Goal: Task Accomplishment & Management: Use online tool/utility

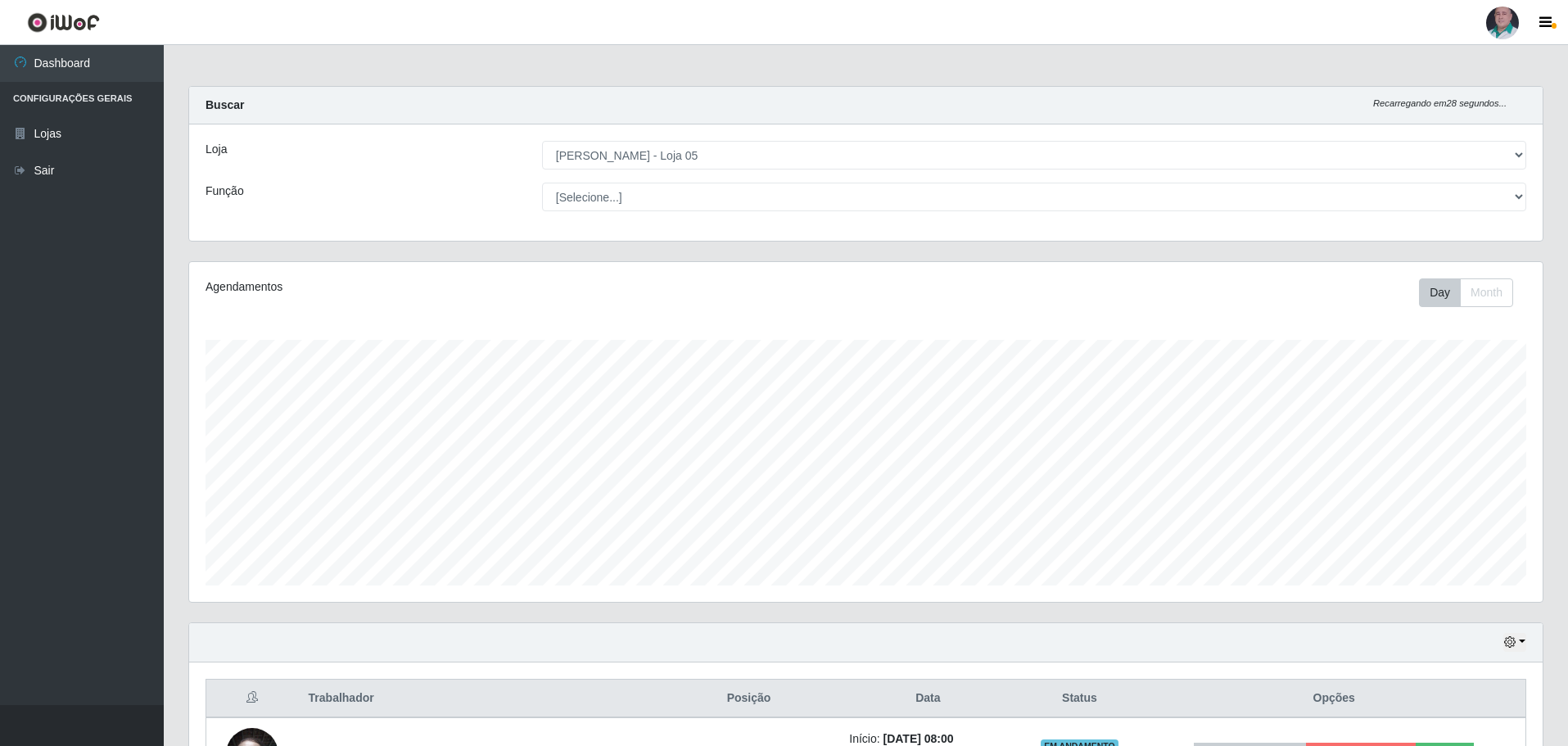
select select "252"
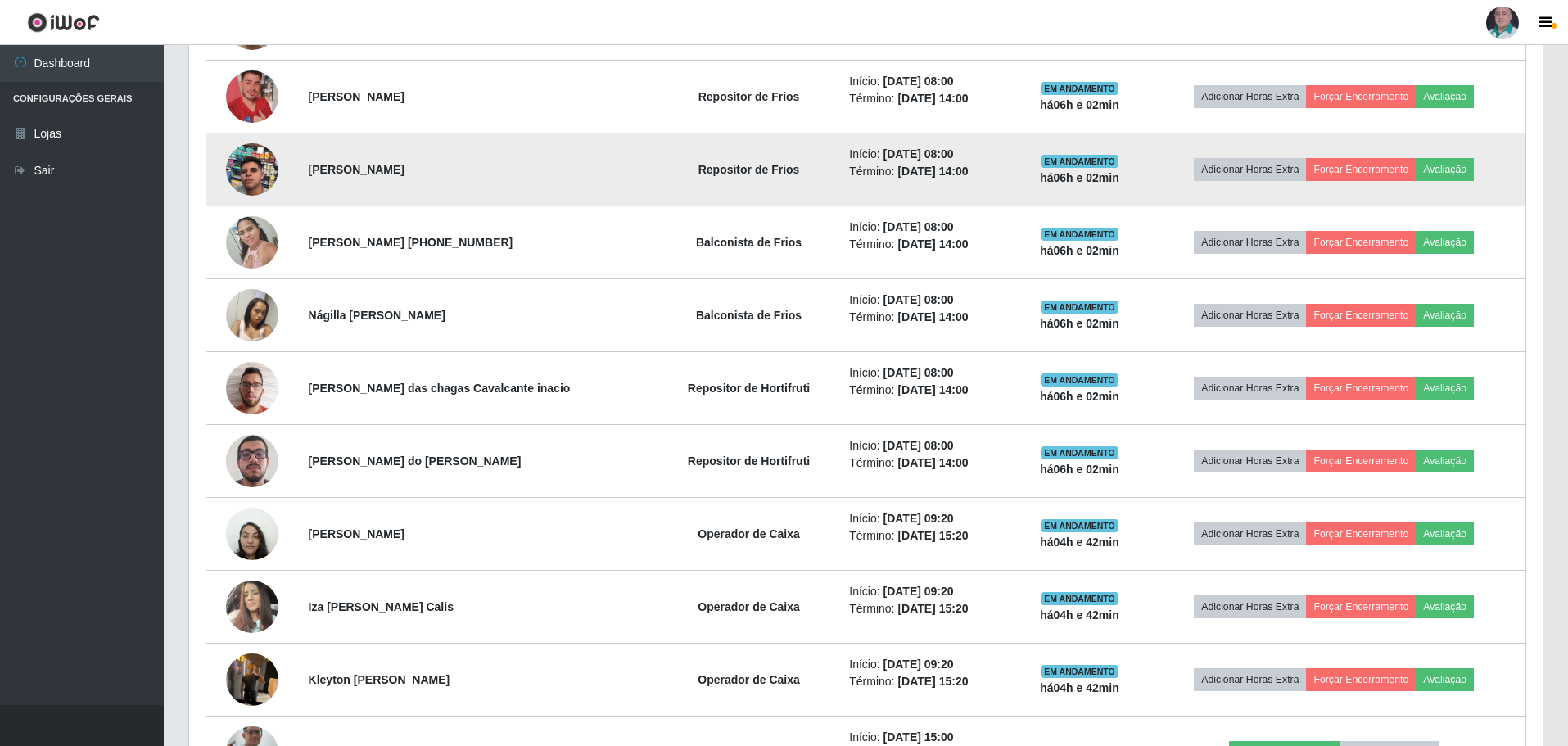
scroll to position [951, 0]
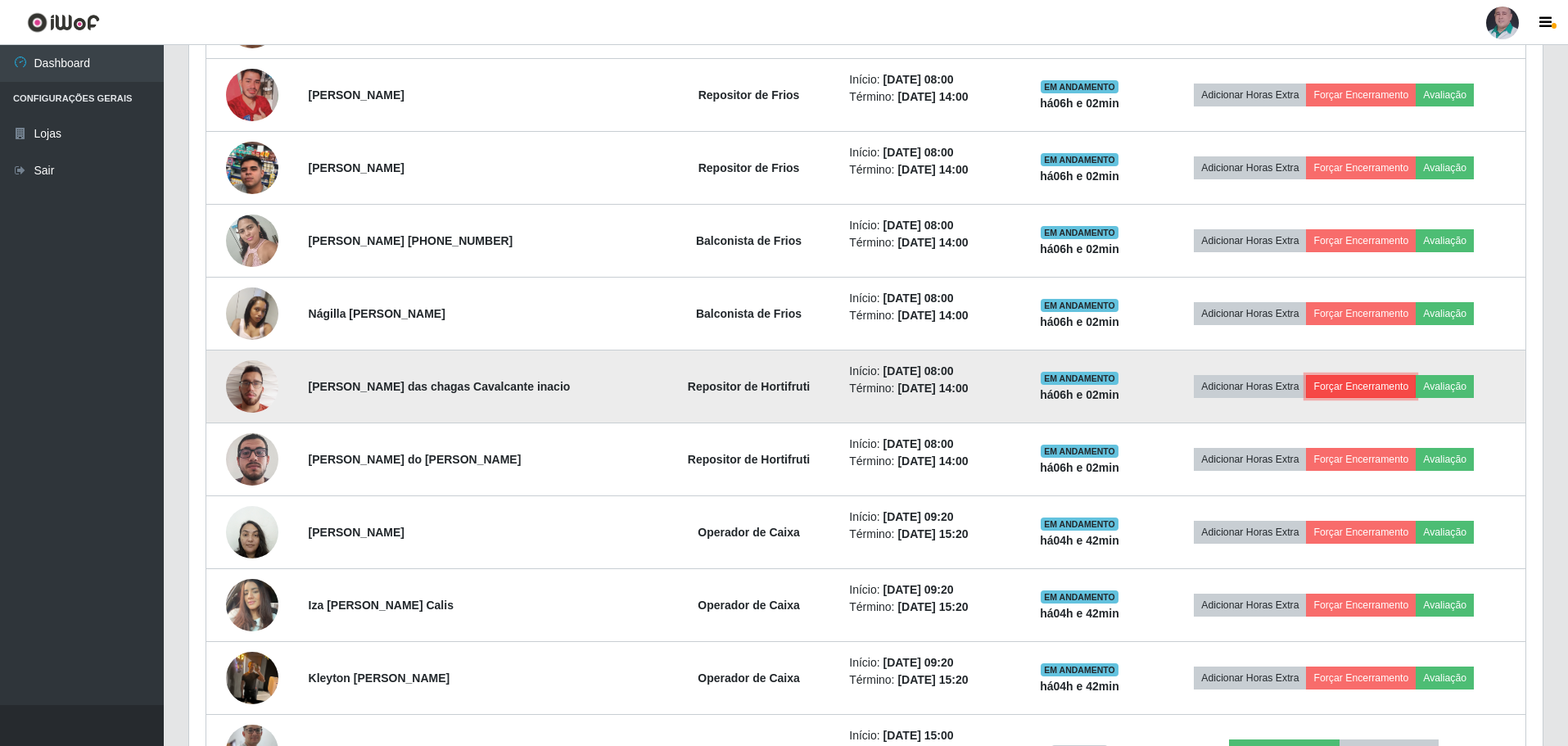
click at [1345, 387] on button "Forçar Encerramento" at bounding box center [1360, 386] width 110 height 23
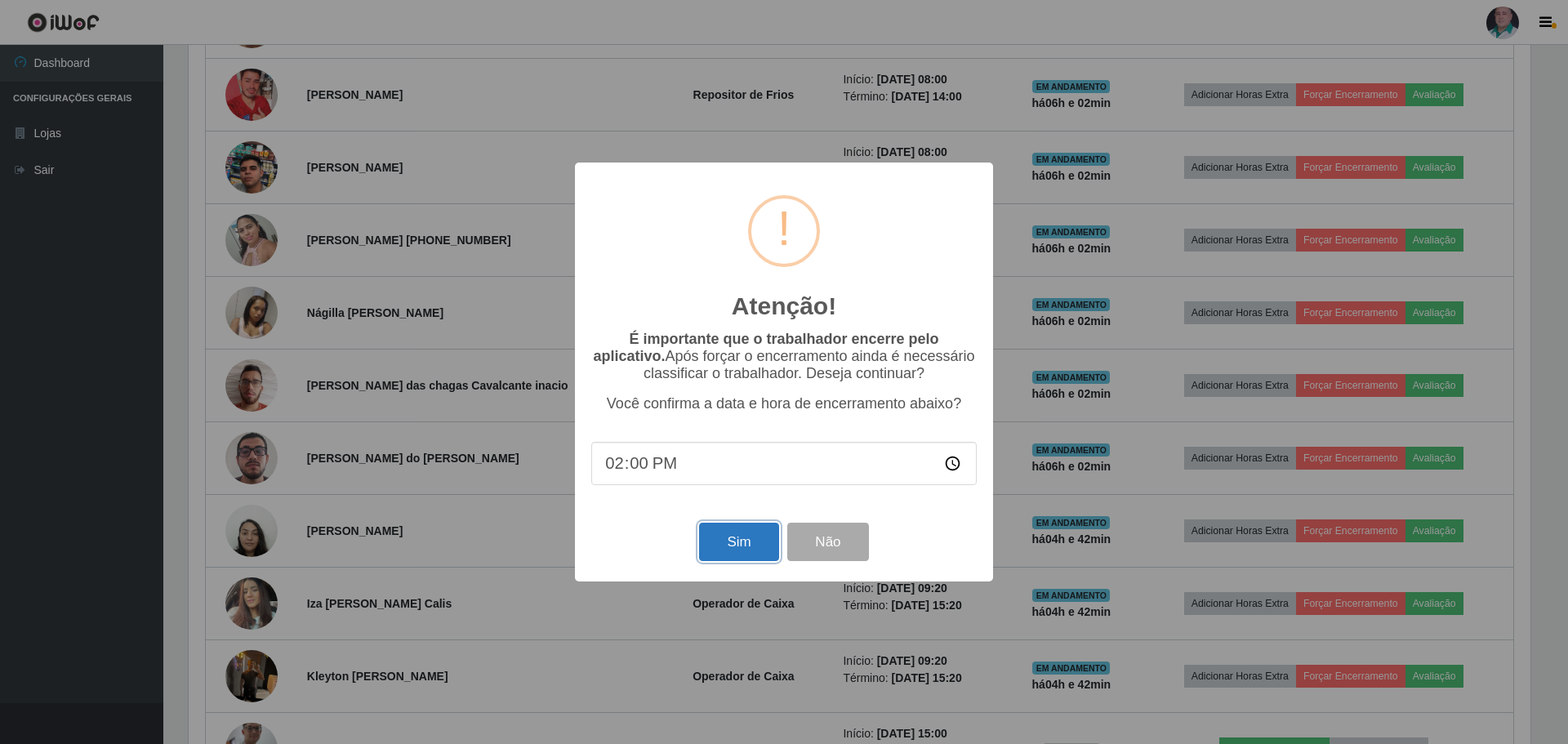
click at [742, 543] on button "Sim" at bounding box center [739, 542] width 79 height 39
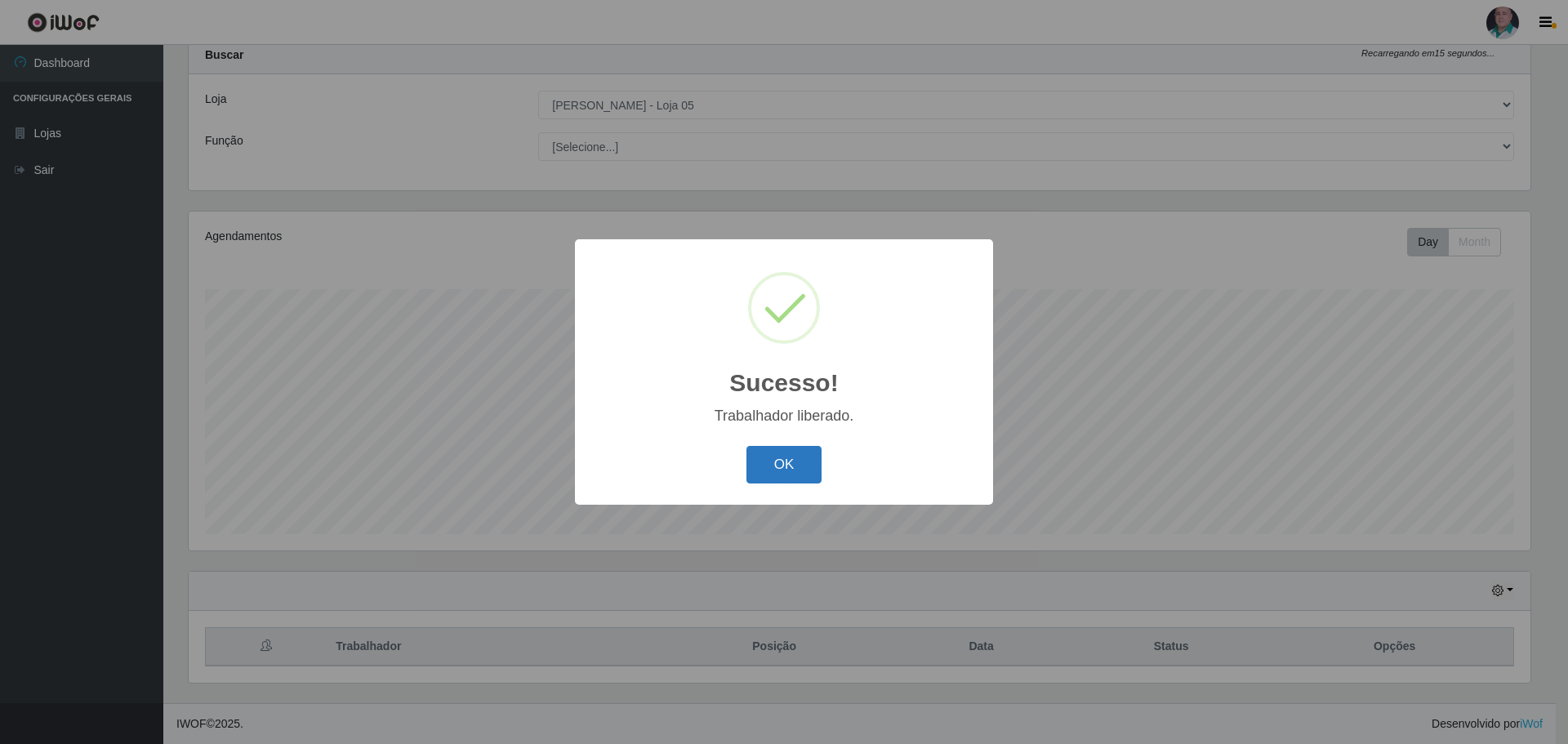
click at [762, 464] on button "OK" at bounding box center [784, 465] width 76 height 39
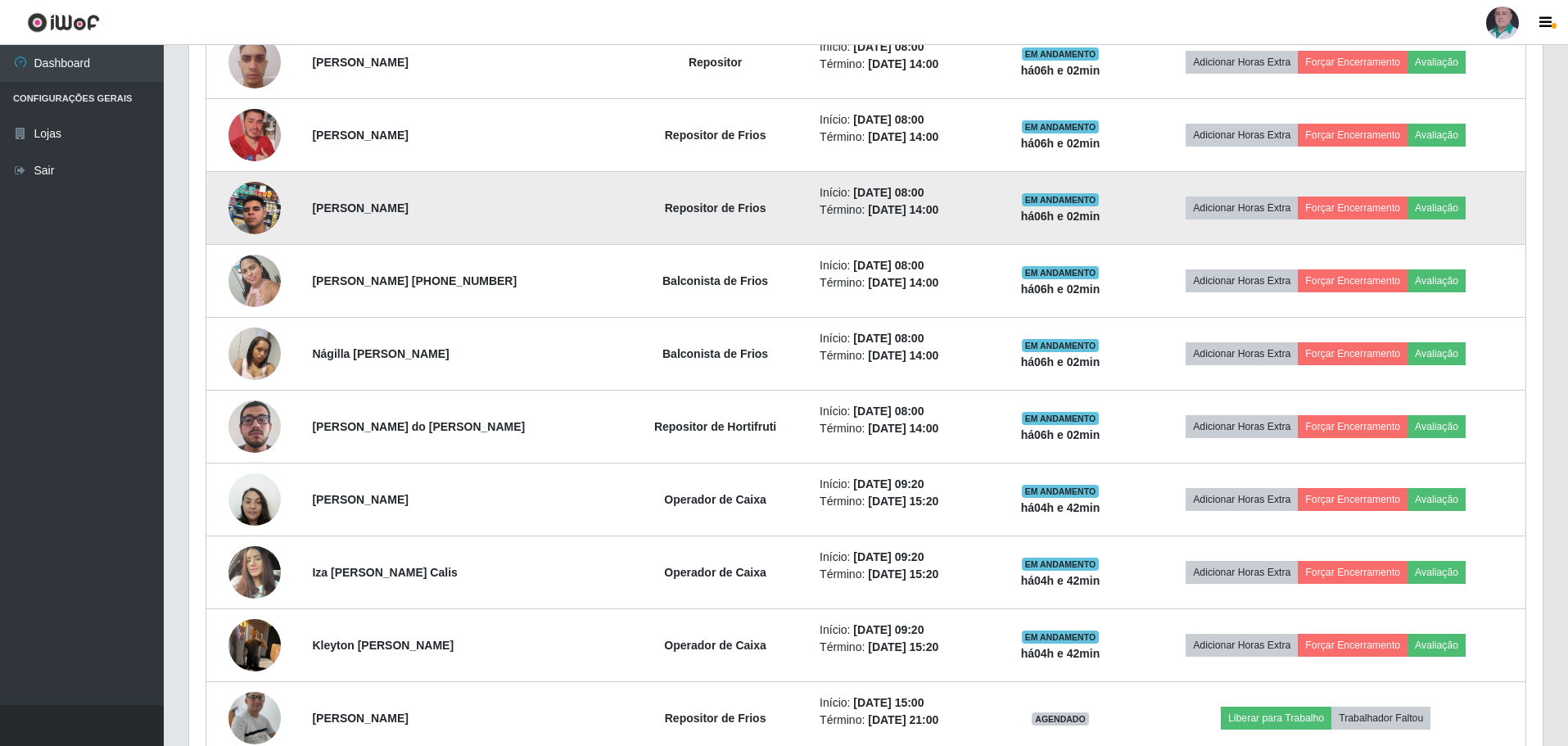
scroll to position [951, 0]
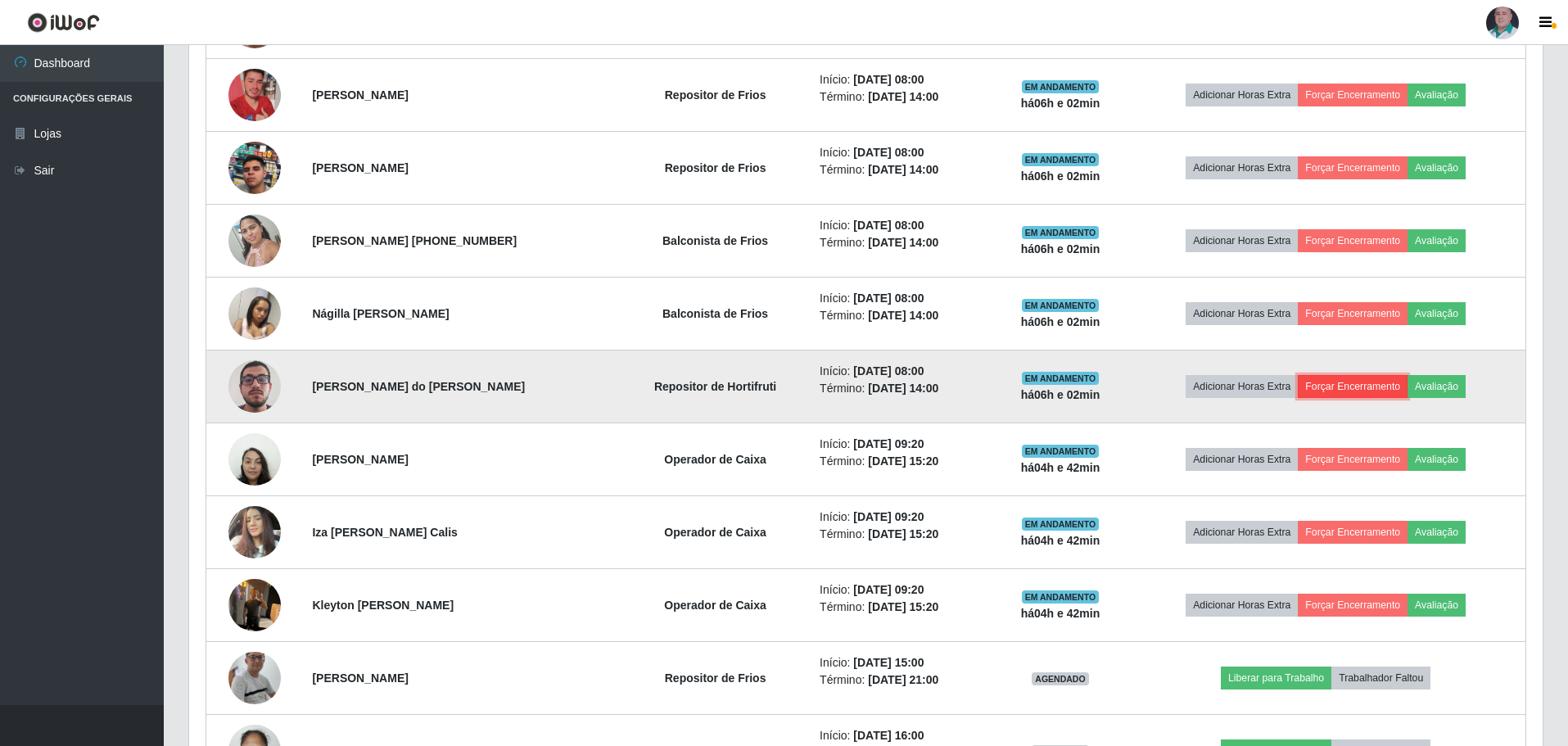
click at [1356, 383] on button "Forçar Encerramento" at bounding box center [1352, 386] width 110 height 23
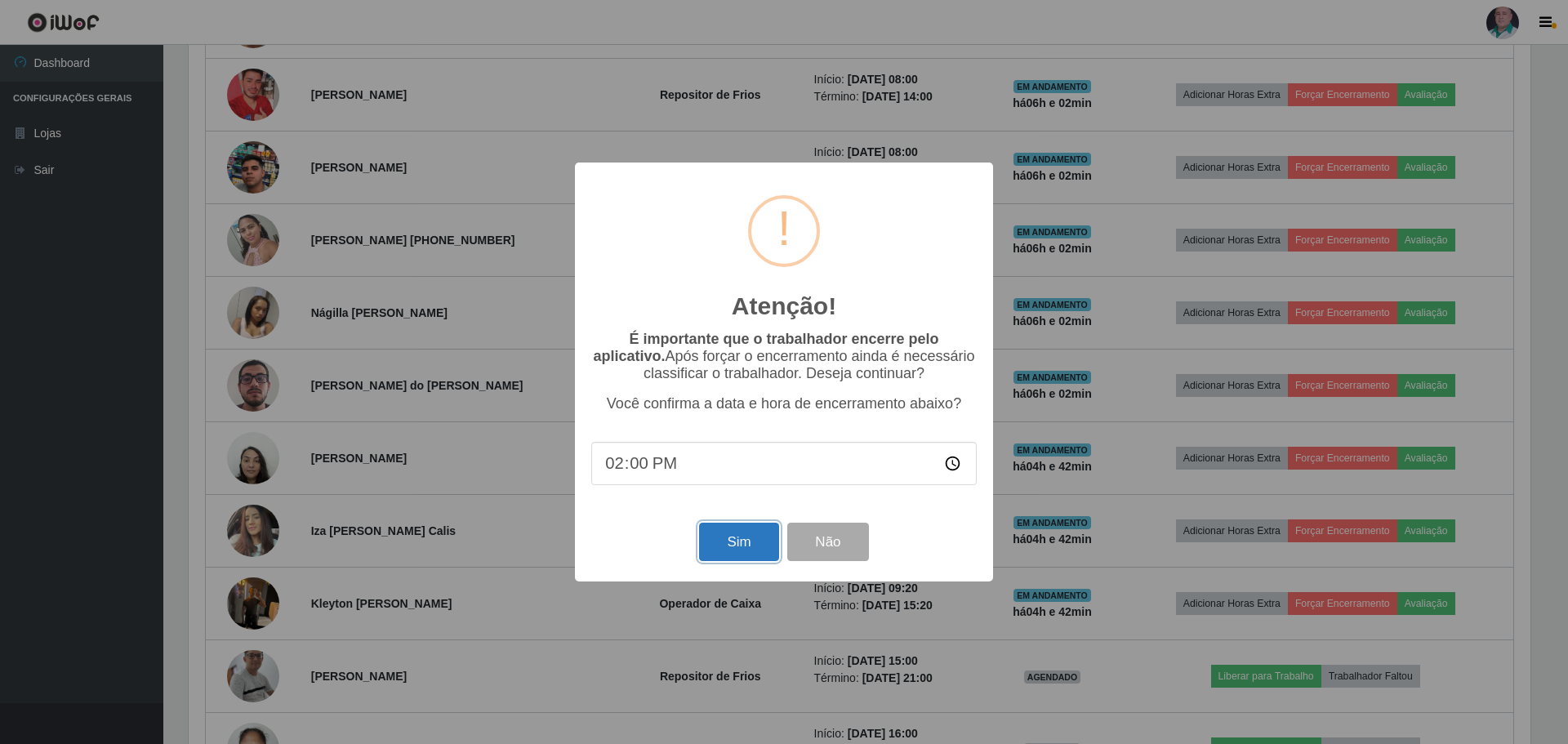
click at [725, 544] on button "Sim" at bounding box center [739, 542] width 79 height 39
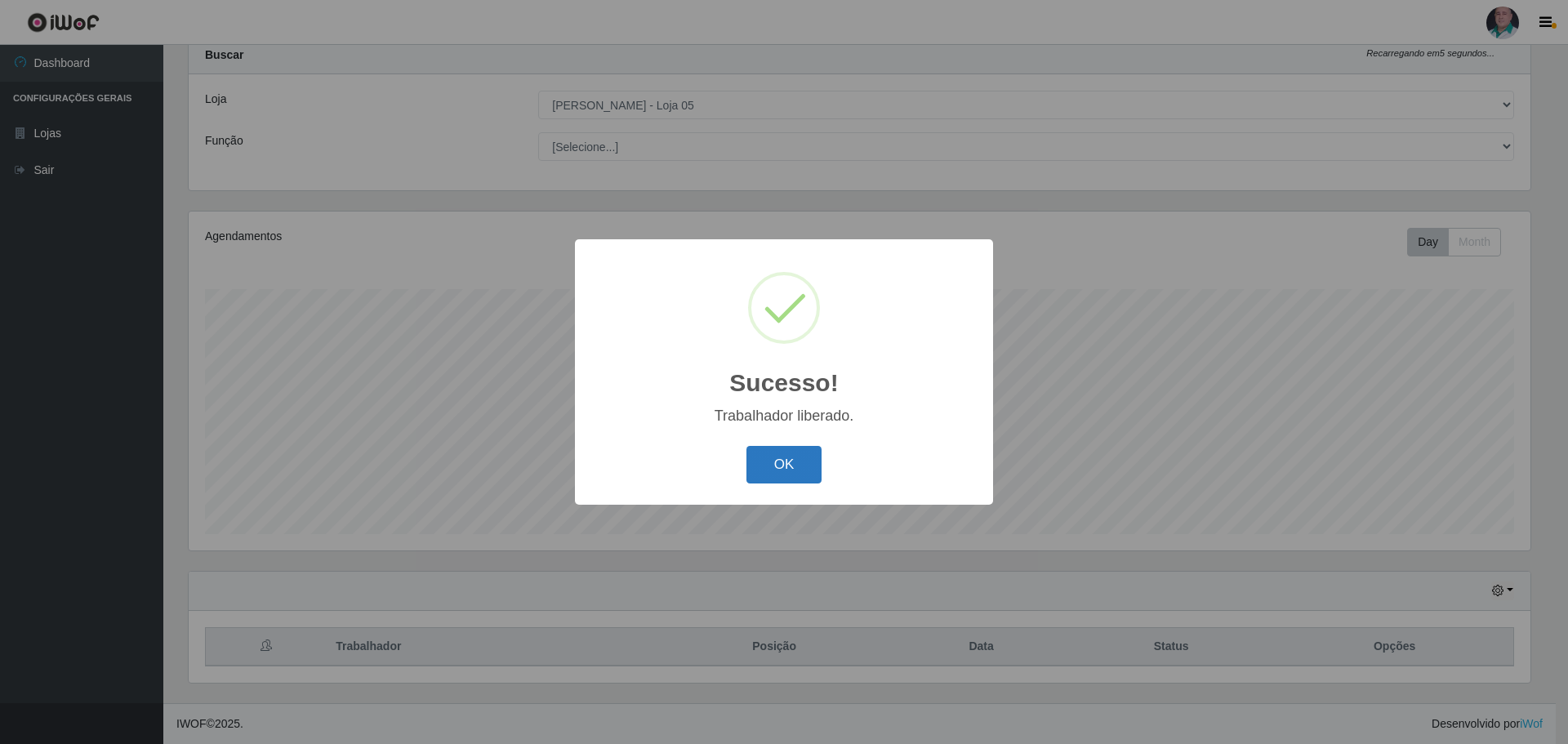
click at [760, 456] on button "OK" at bounding box center [784, 465] width 76 height 39
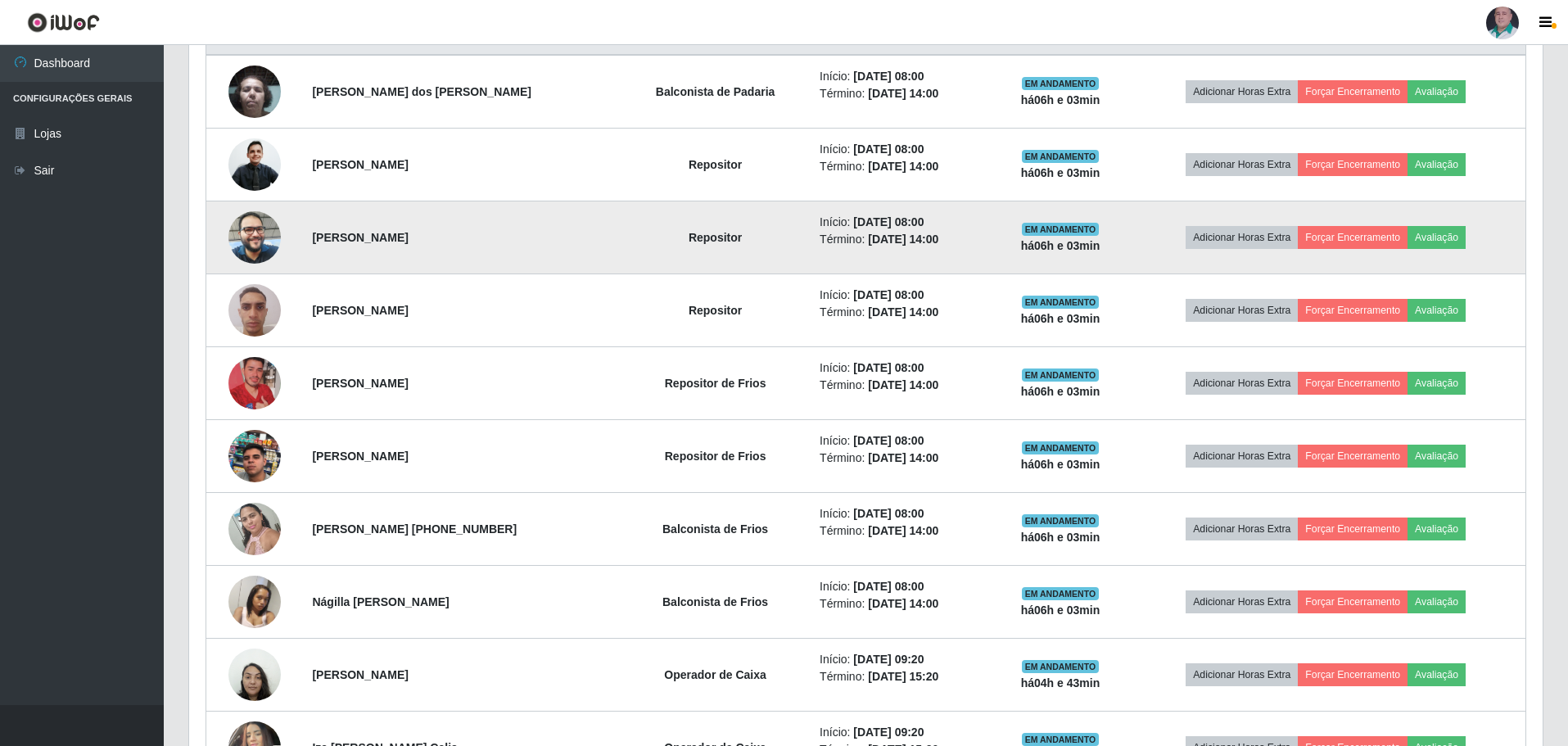
scroll to position [705, 0]
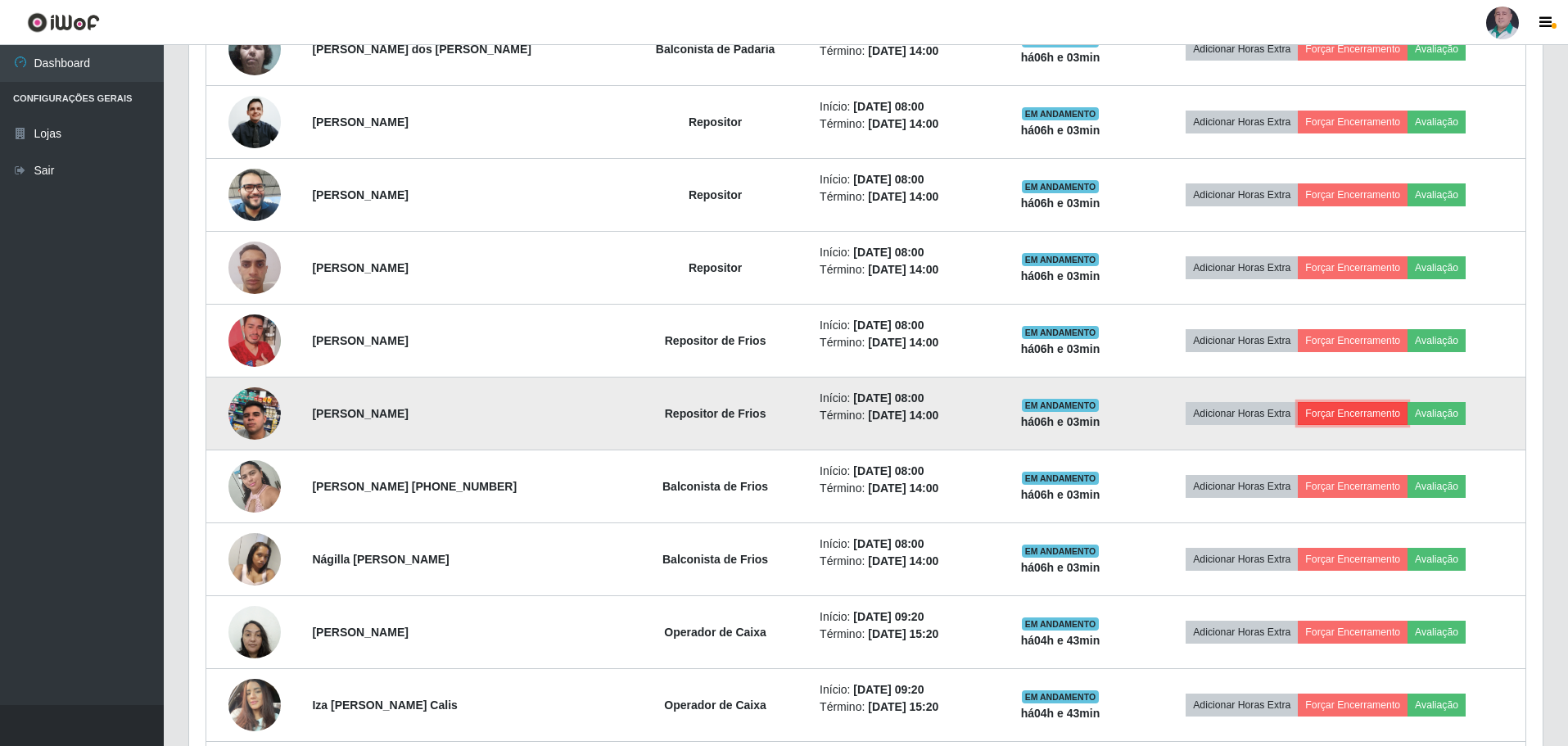
click at [1345, 415] on button "Forçar Encerramento" at bounding box center [1352, 413] width 110 height 23
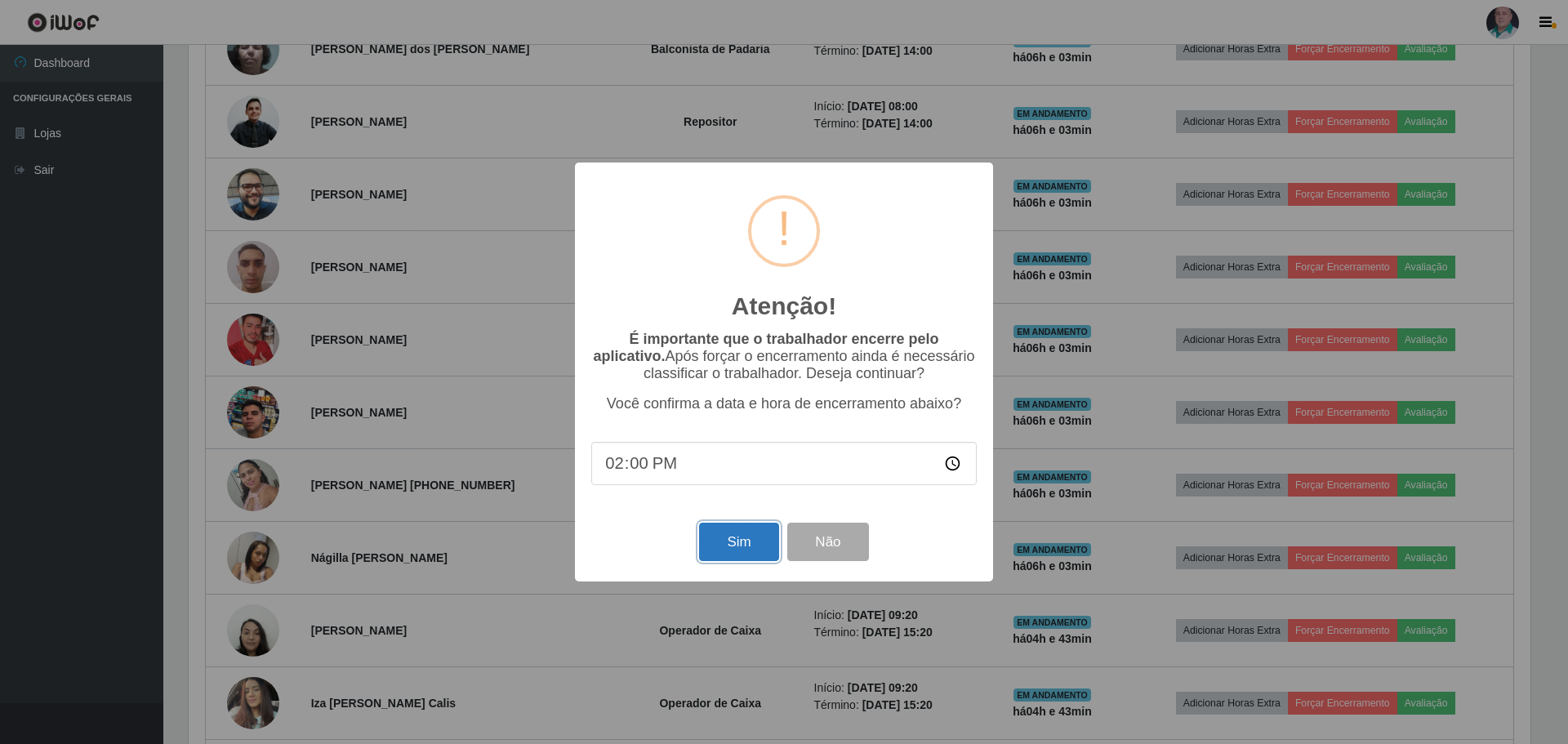
click at [734, 540] on button "Sim" at bounding box center [739, 542] width 79 height 39
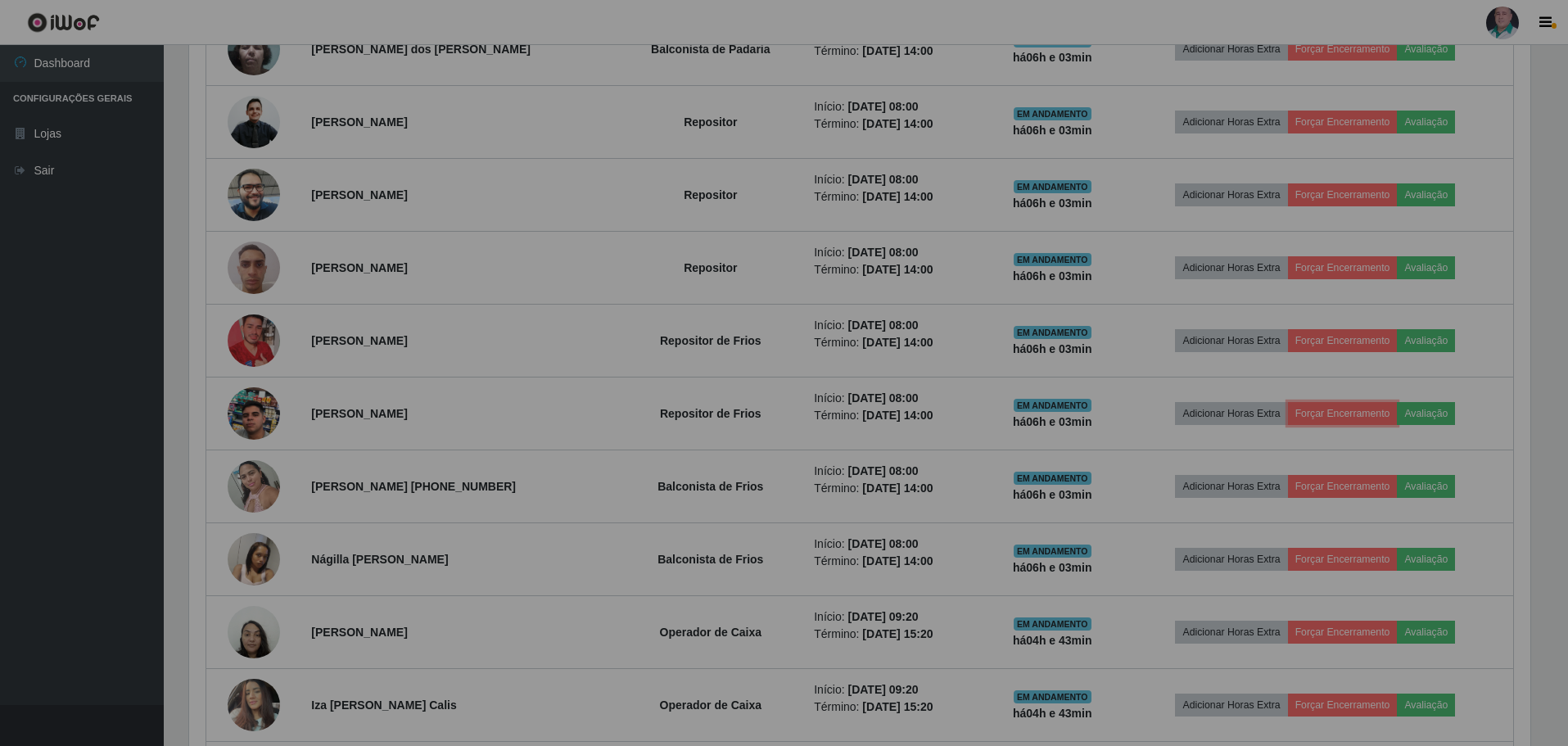
scroll to position [0, 0]
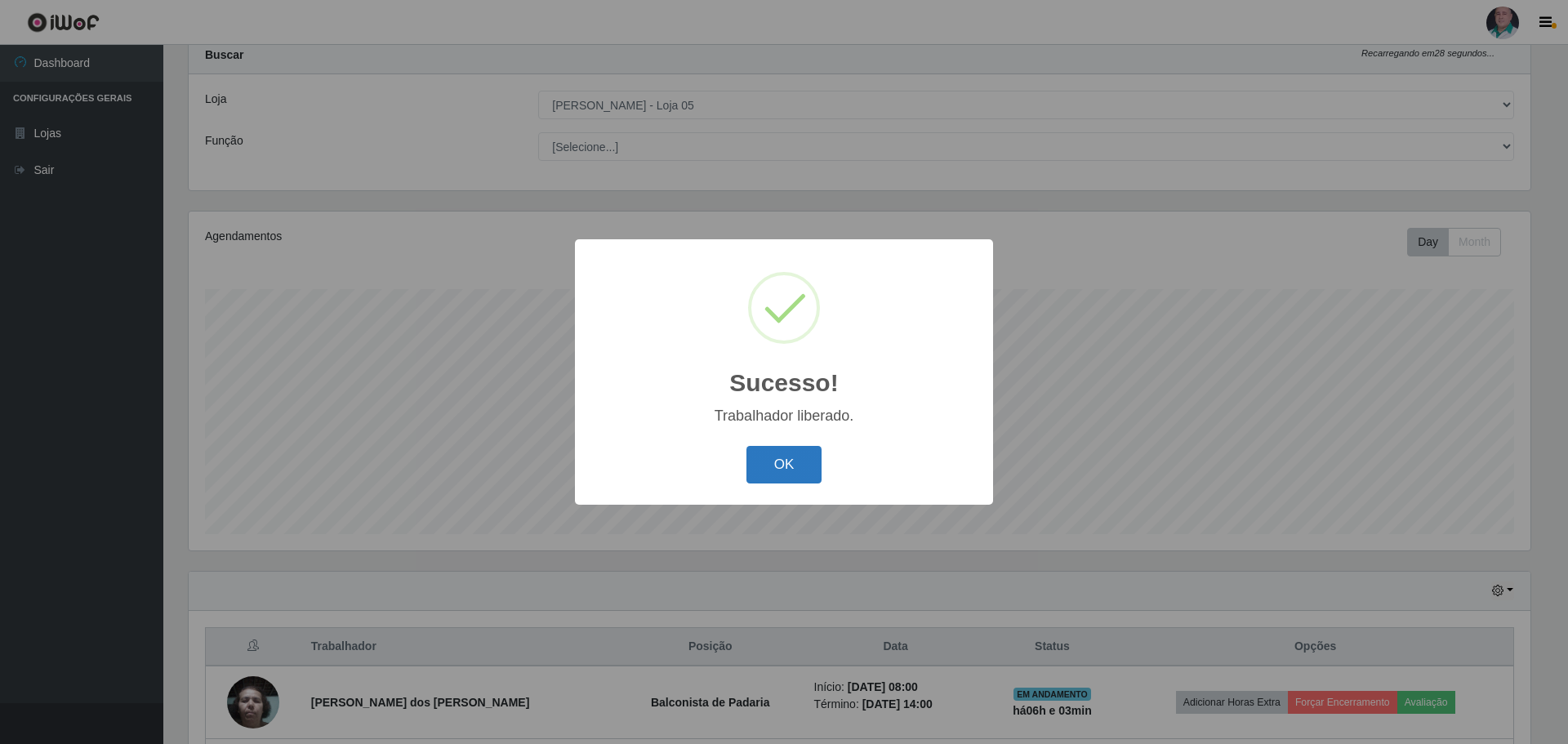
click at [768, 465] on button "OK" at bounding box center [784, 465] width 76 height 39
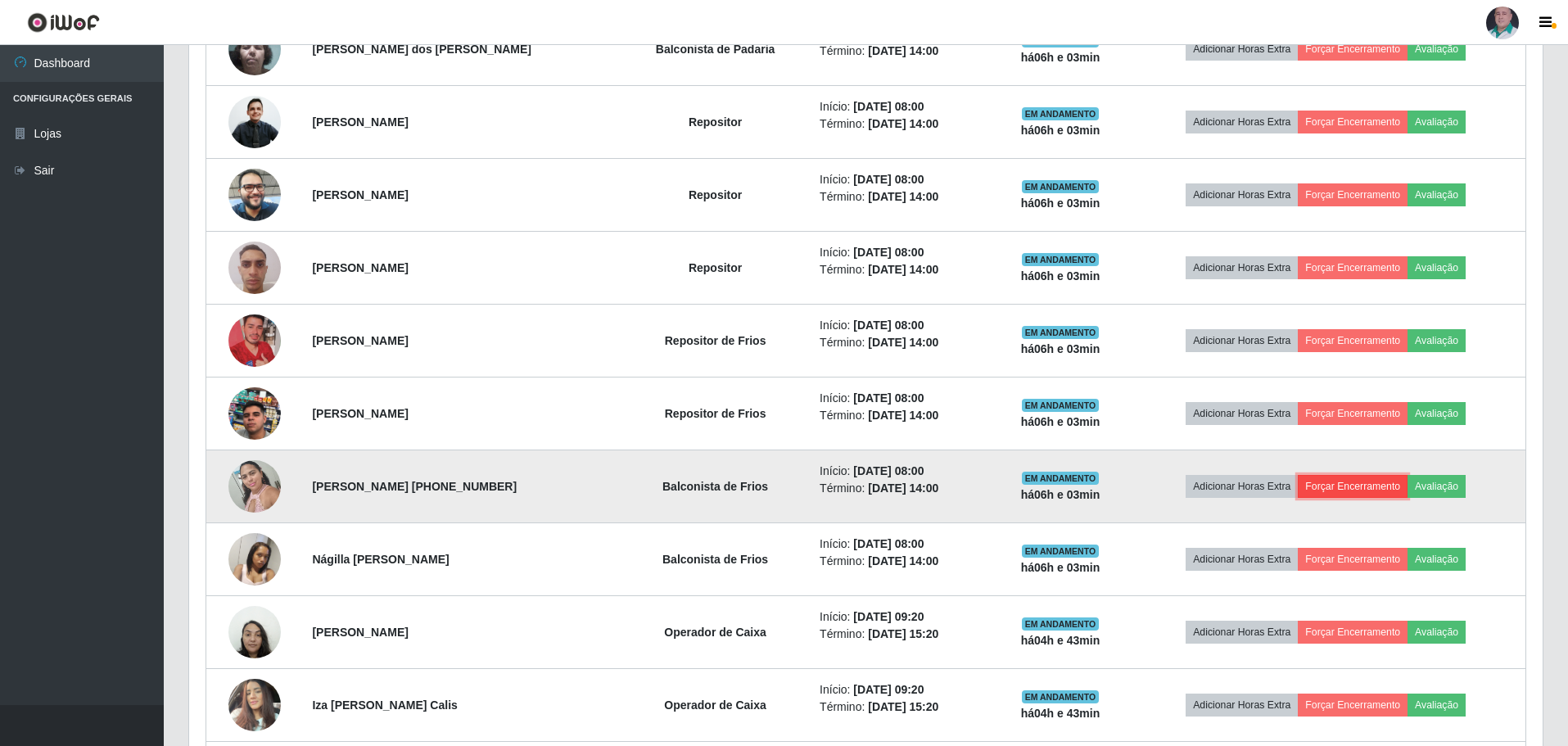
click at [1359, 483] on button "Forçar Encerramento" at bounding box center [1352, 486] width 110 height 23
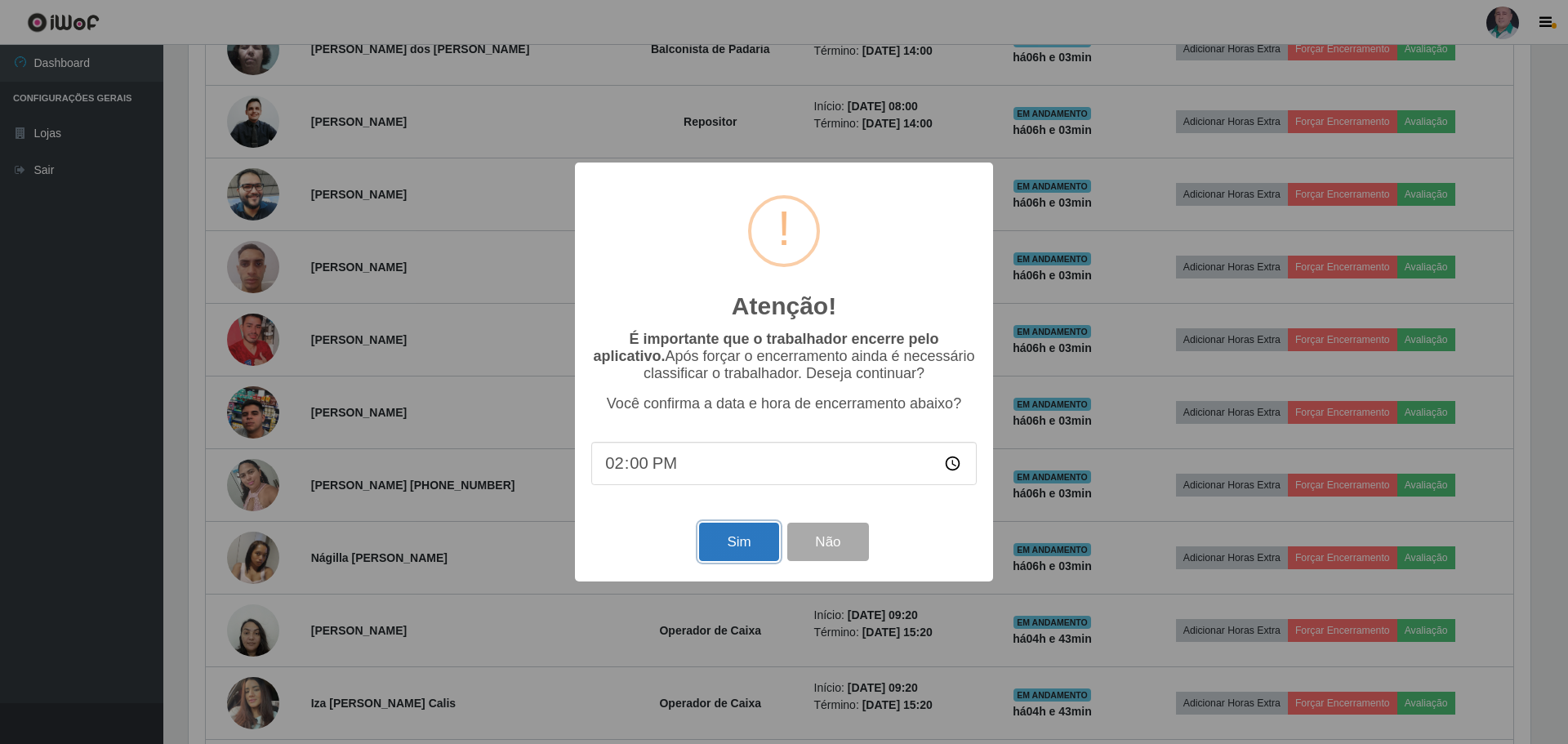
click at [732, 540] on button "Sim" at bounding box center [739, 542] width 79 height 39
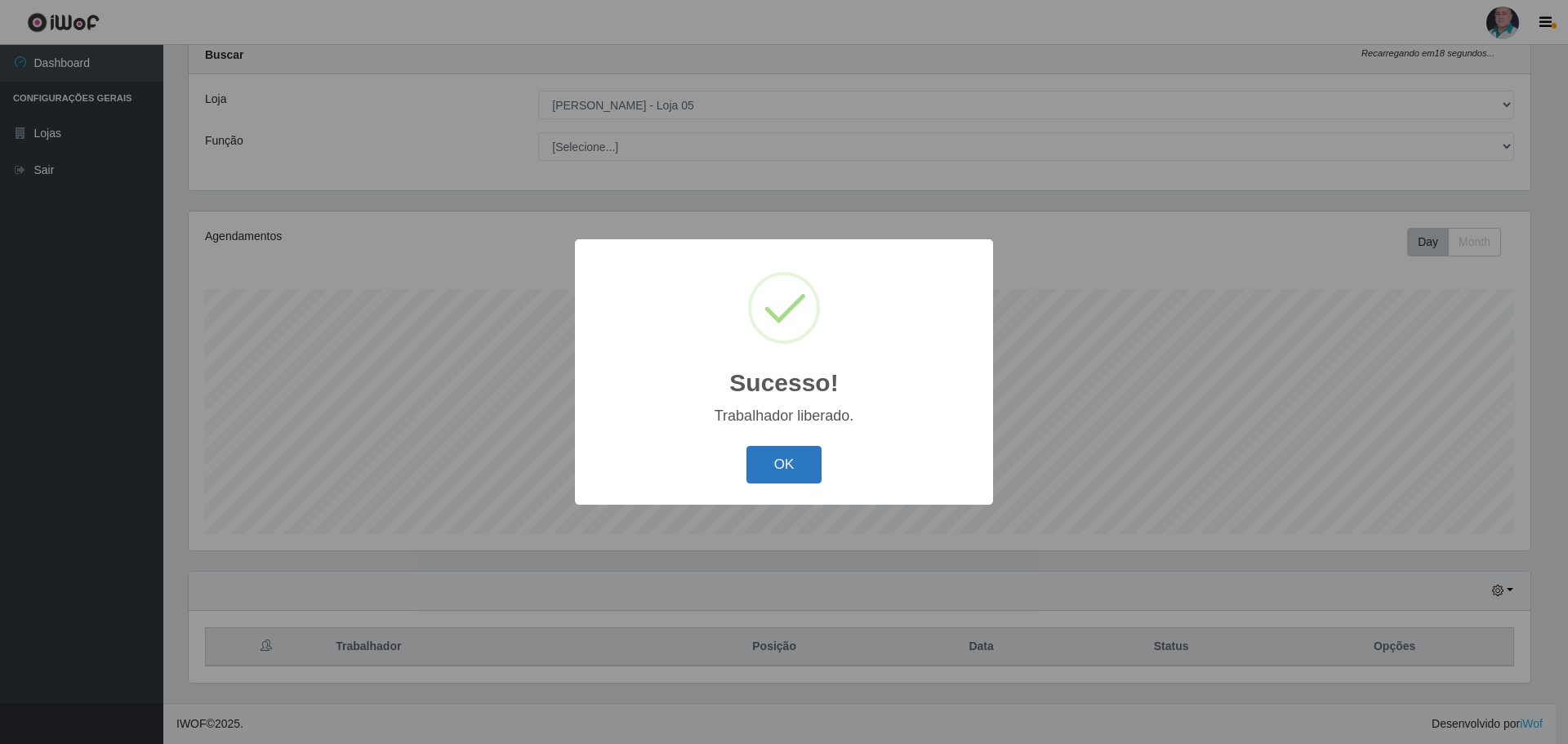
click at [767, 478] on button "OK" at bounding box center [784, 465] width 76 height 39
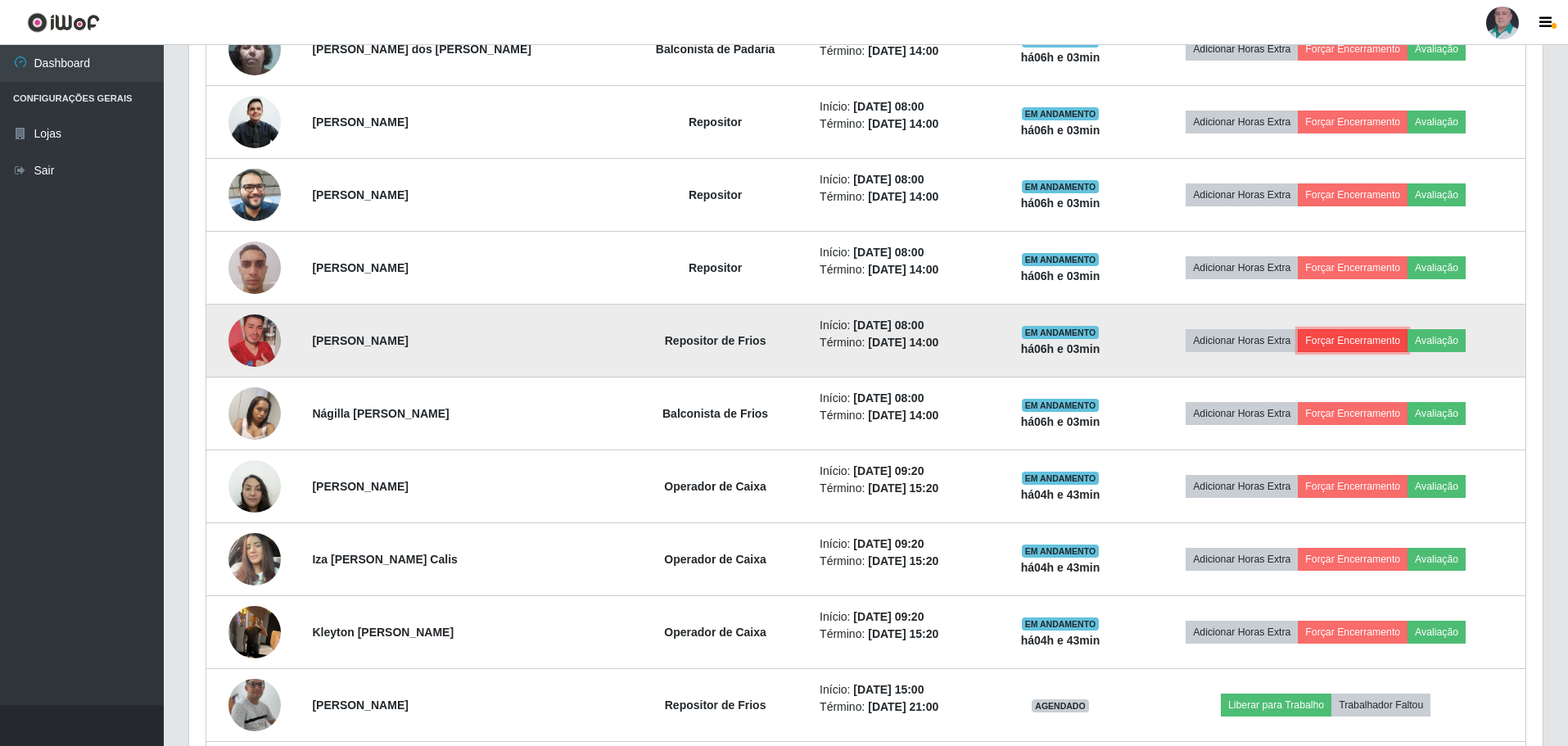
click at [1330, 342] on button "Forçar Encerramento" at bounding box center [1352, 340] width 110 height 23
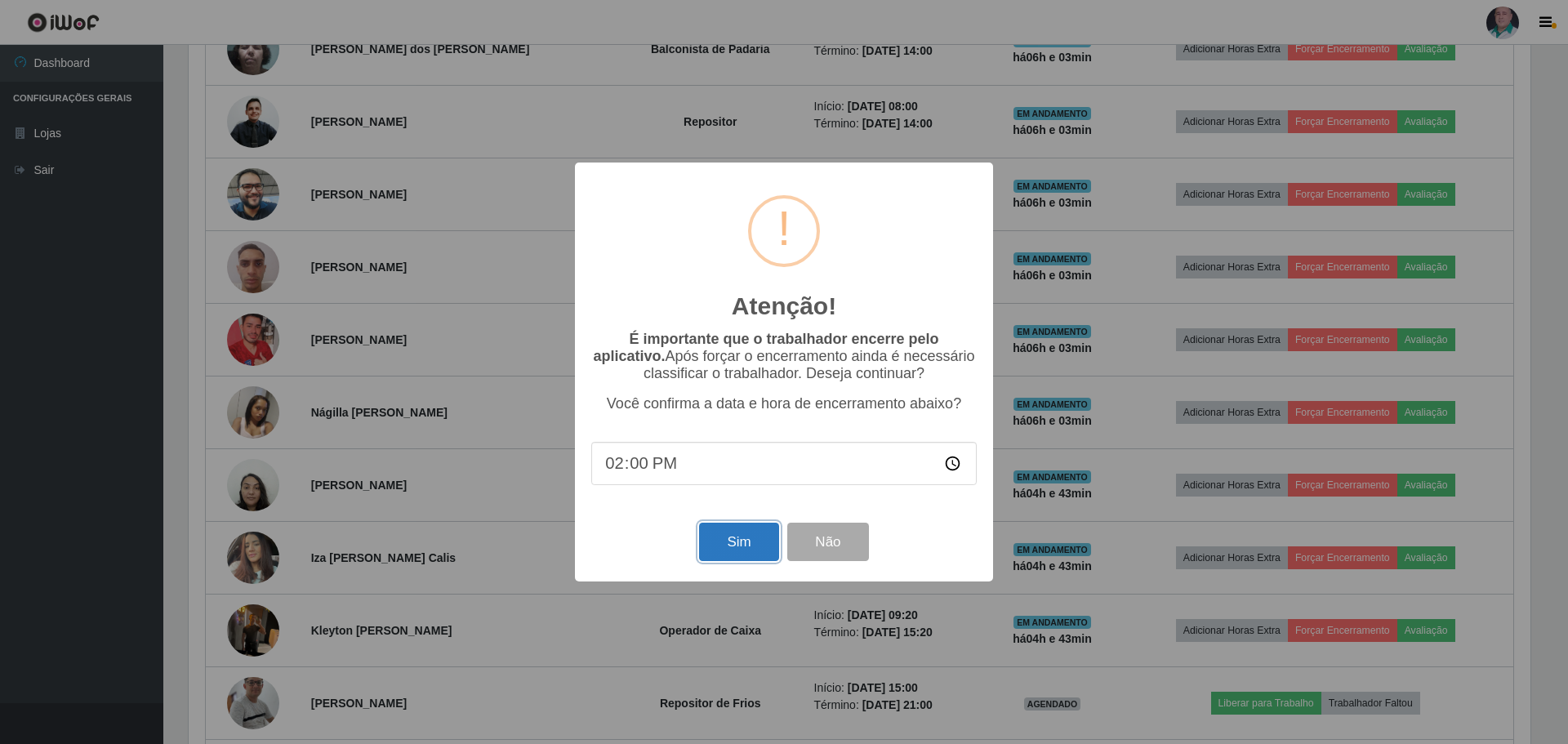
click at [728, 552] on button "Sim" at bounding box center [739, 542] width 79 height 39
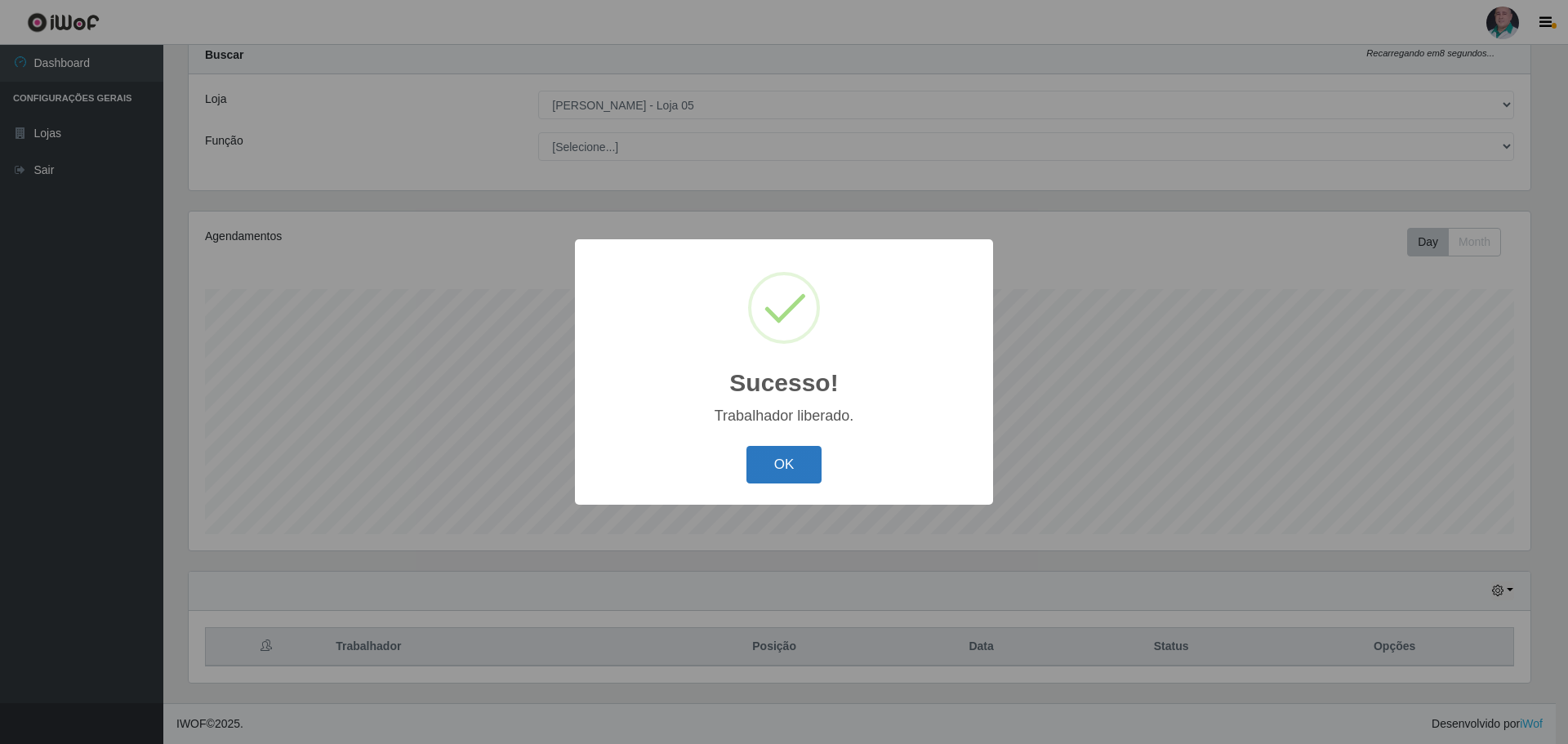
click at [782, 455] on button "OK" at bounding box center [784, 465] width 76 height 39
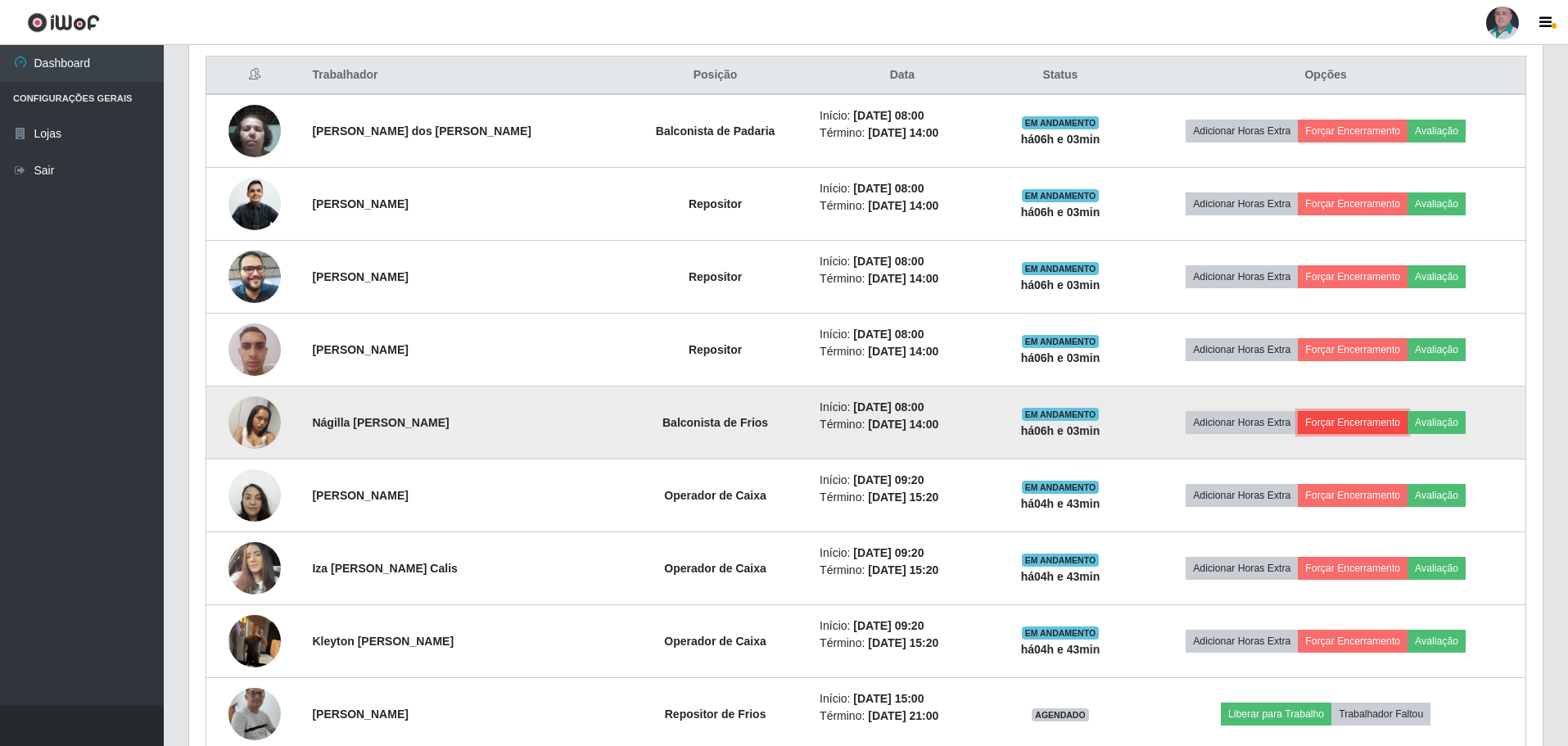
click at [1346, 424] on button "Forçar Encerramento" at bounding box center [1352, 422] width 110 height 23
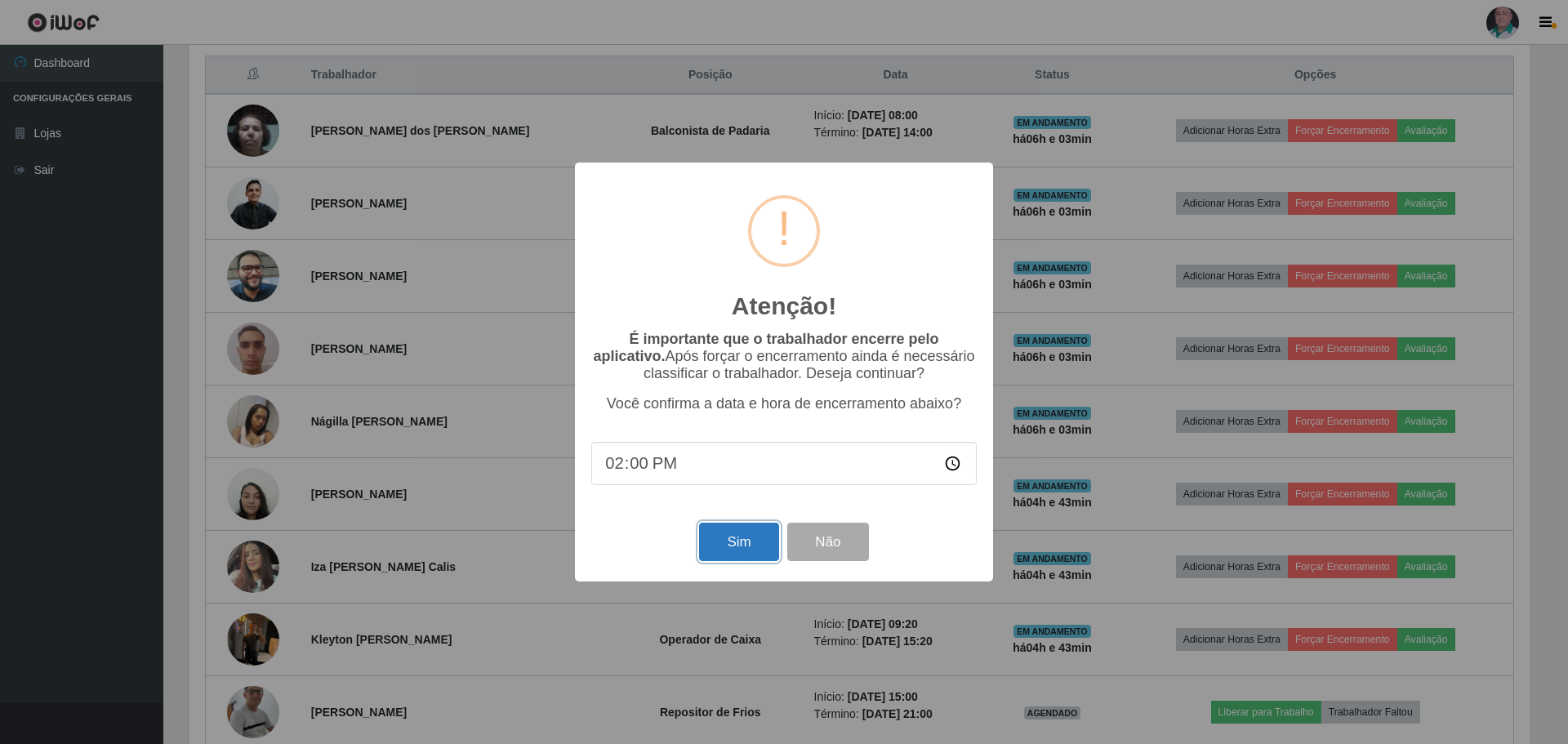
click at [757, 533] on button "Sim" at bounding box center [739, 542] width 79 height 39
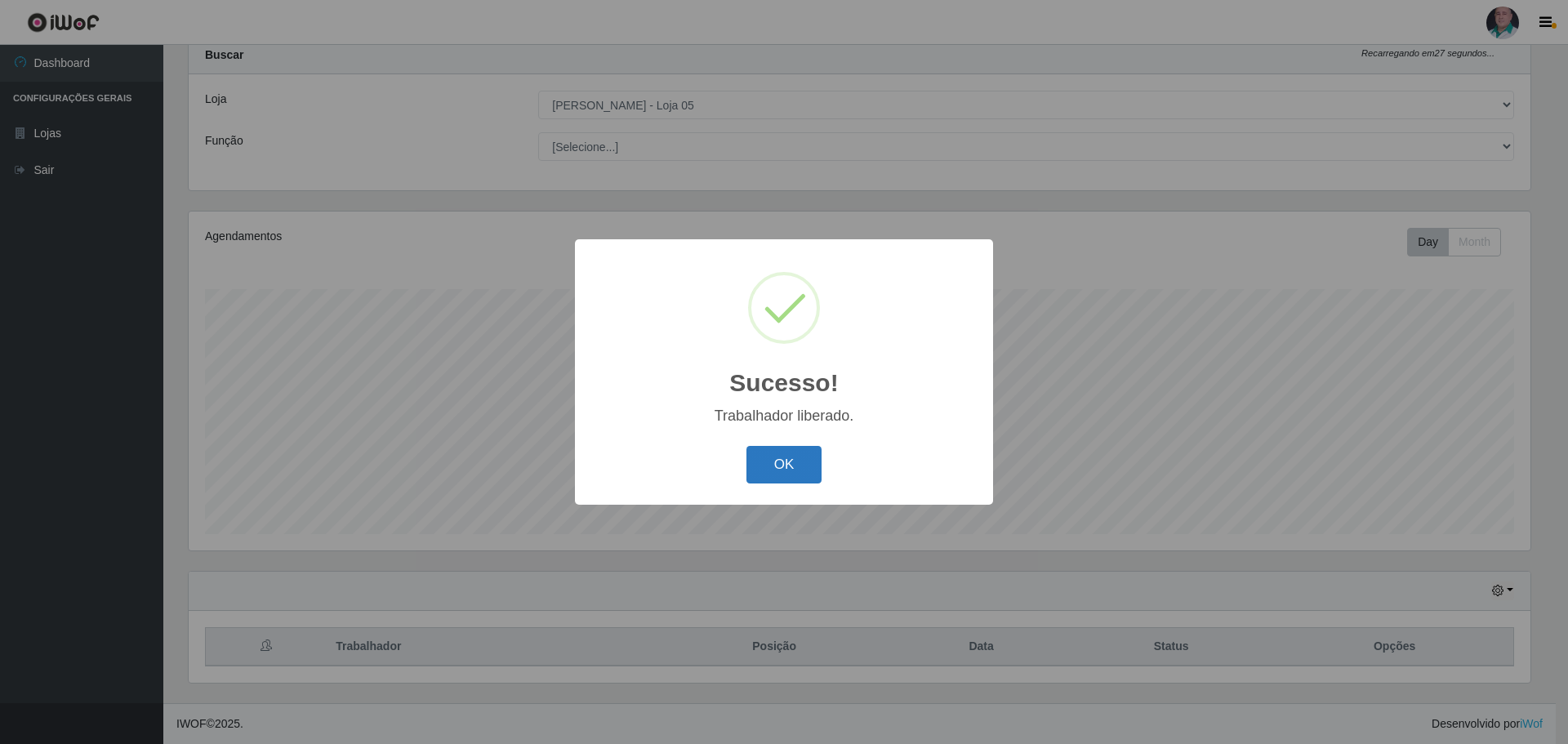
click at [780, 466] on button "OK" at bounding box center [784, 465] width 76 height 39
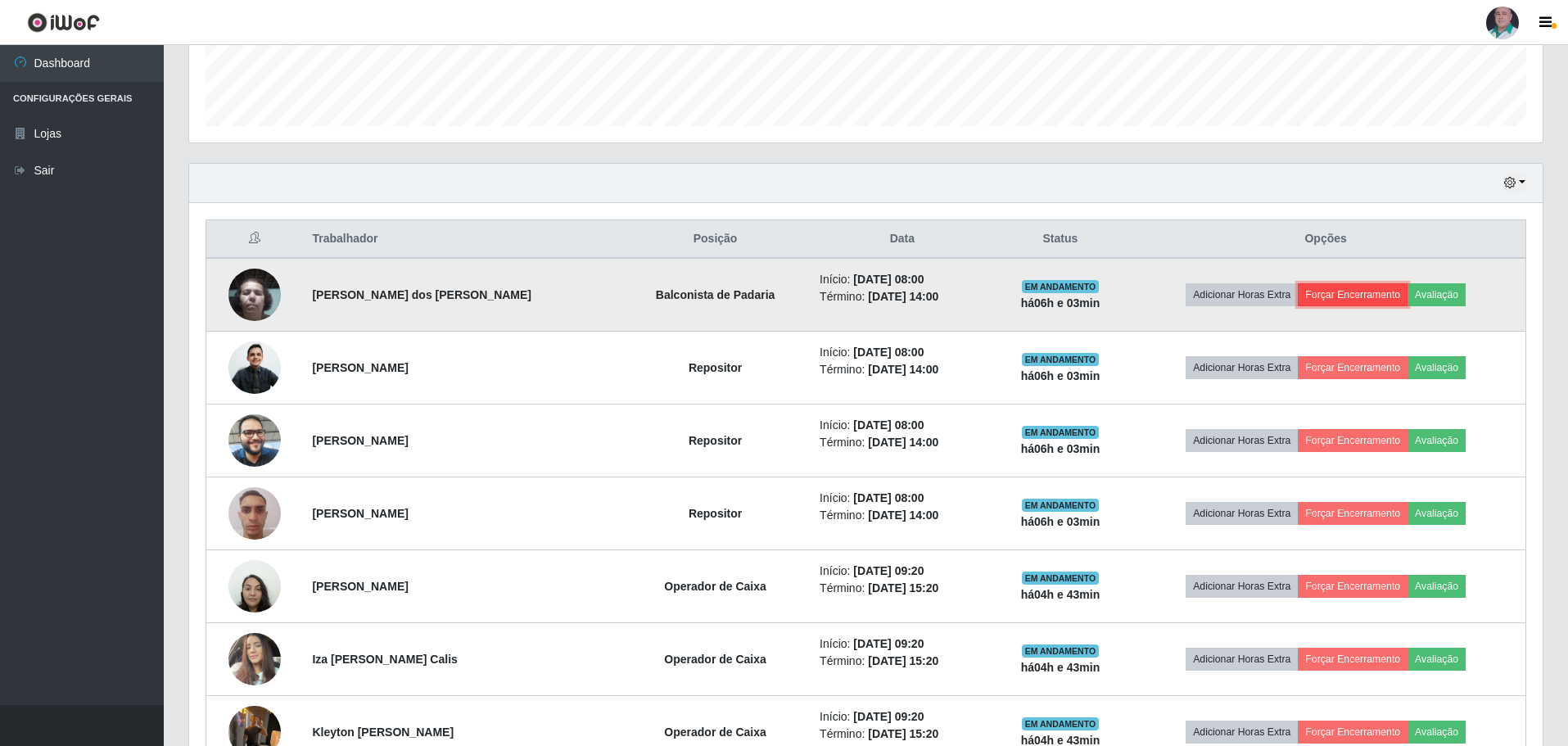
click at [1323, 294] on button "Forçar Encerramento" at bounding box center [1352, 295] width 110 height 23
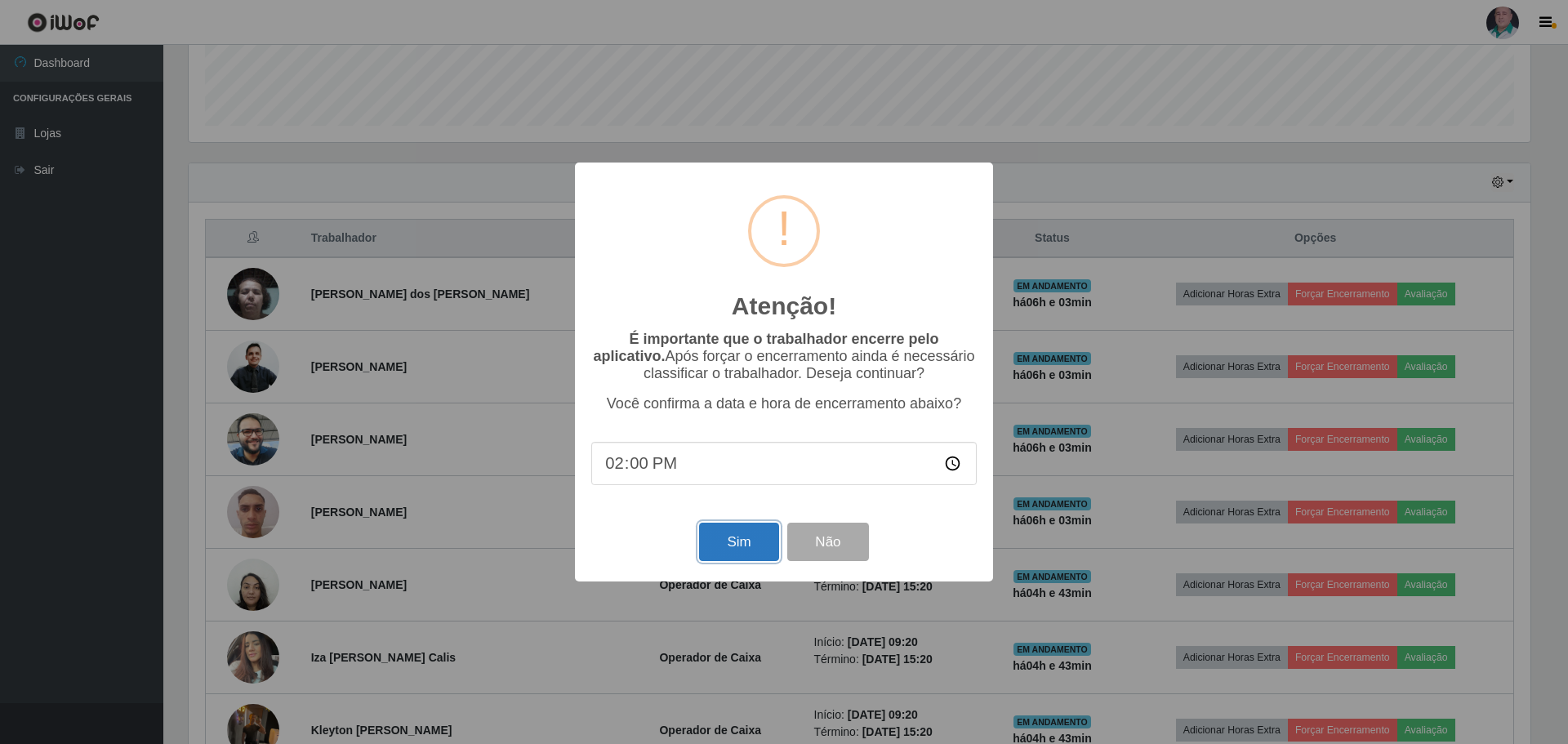
click at [738, 540] on button "Sim" at bounding box center [739, 542] width 79 height 39
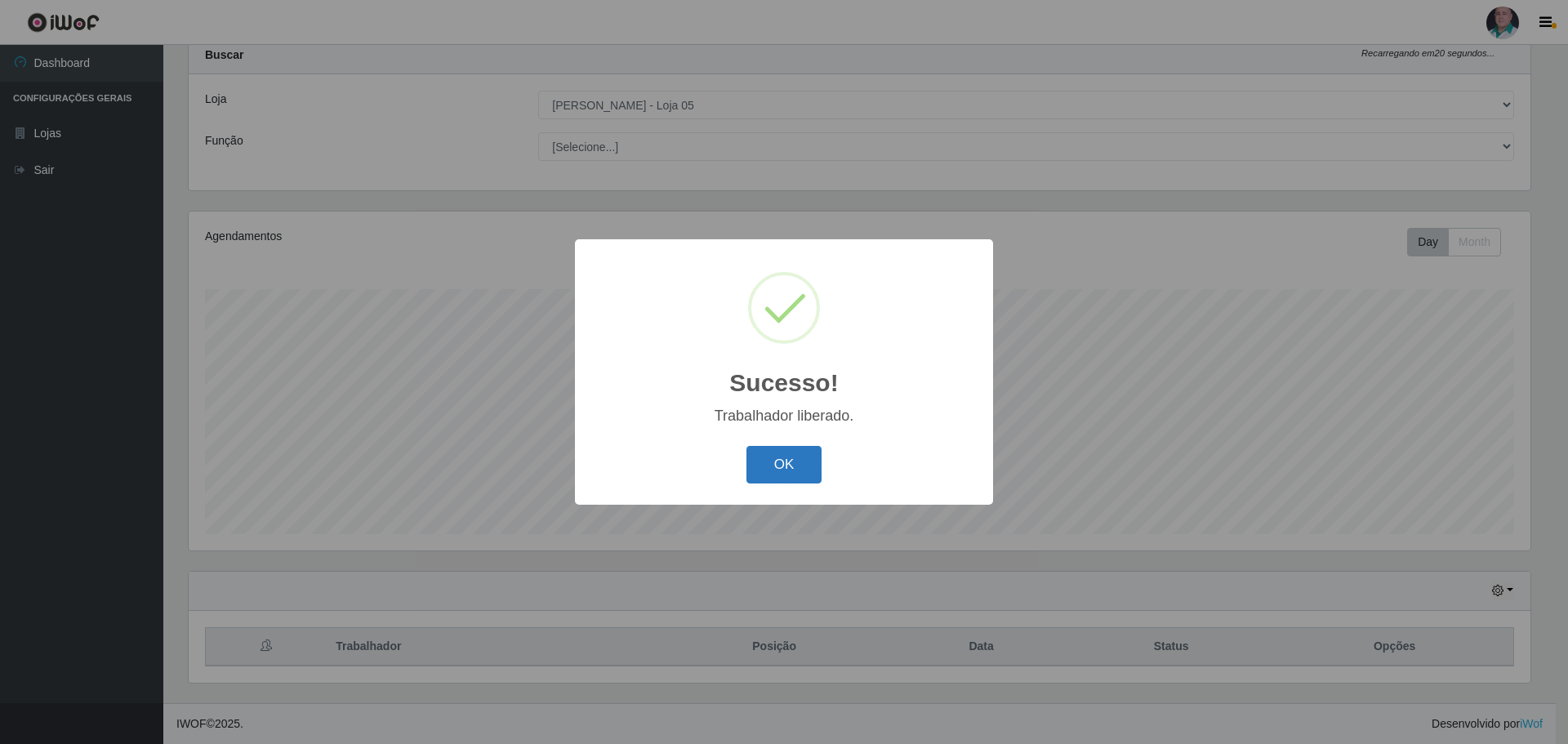
click at [780, 478] on button "OK" at bounding box center [784, 465] width 76 height 39
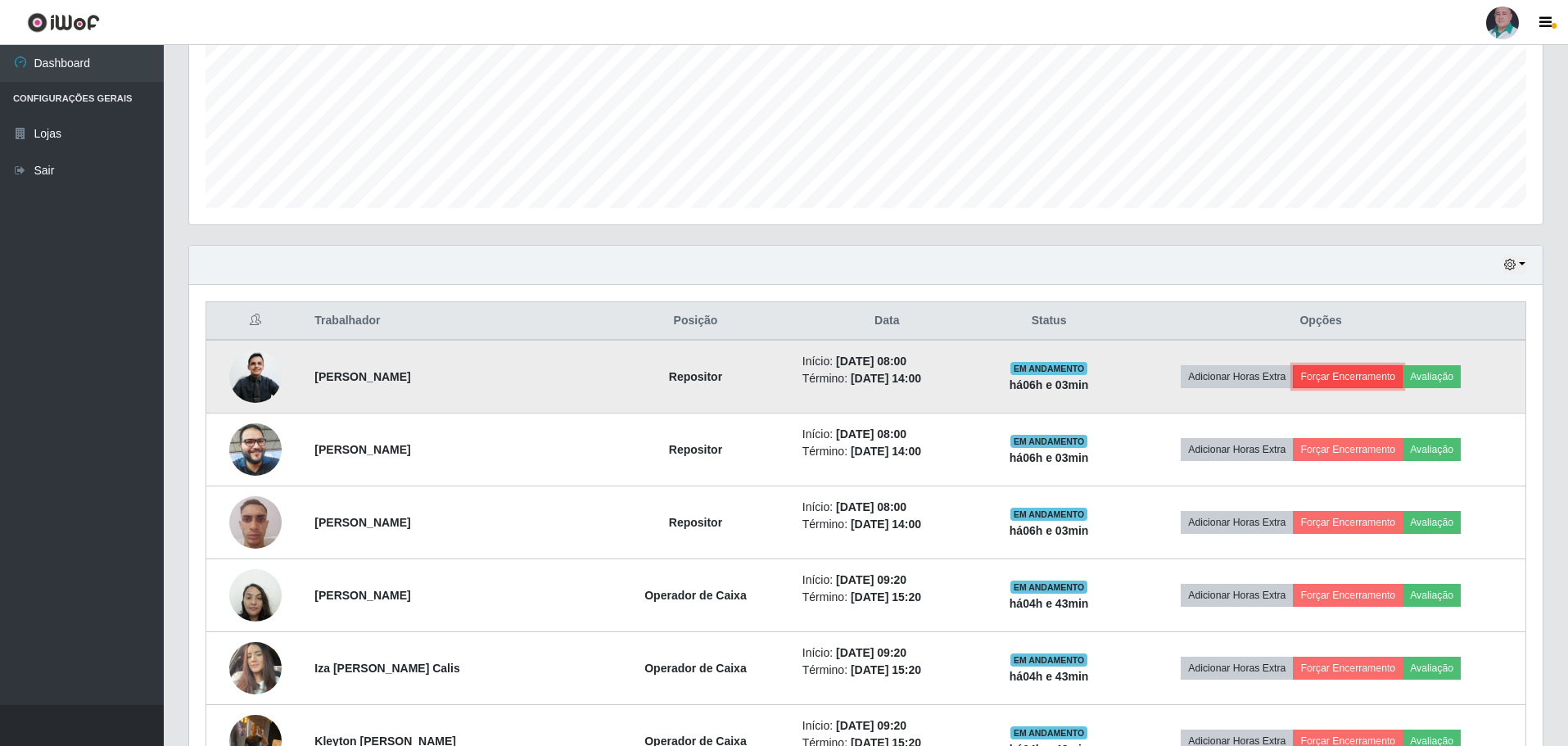
click at [1331, 376] on button "Forçar Encerramento" at bounding box center [1348, 377] width 110 height 23
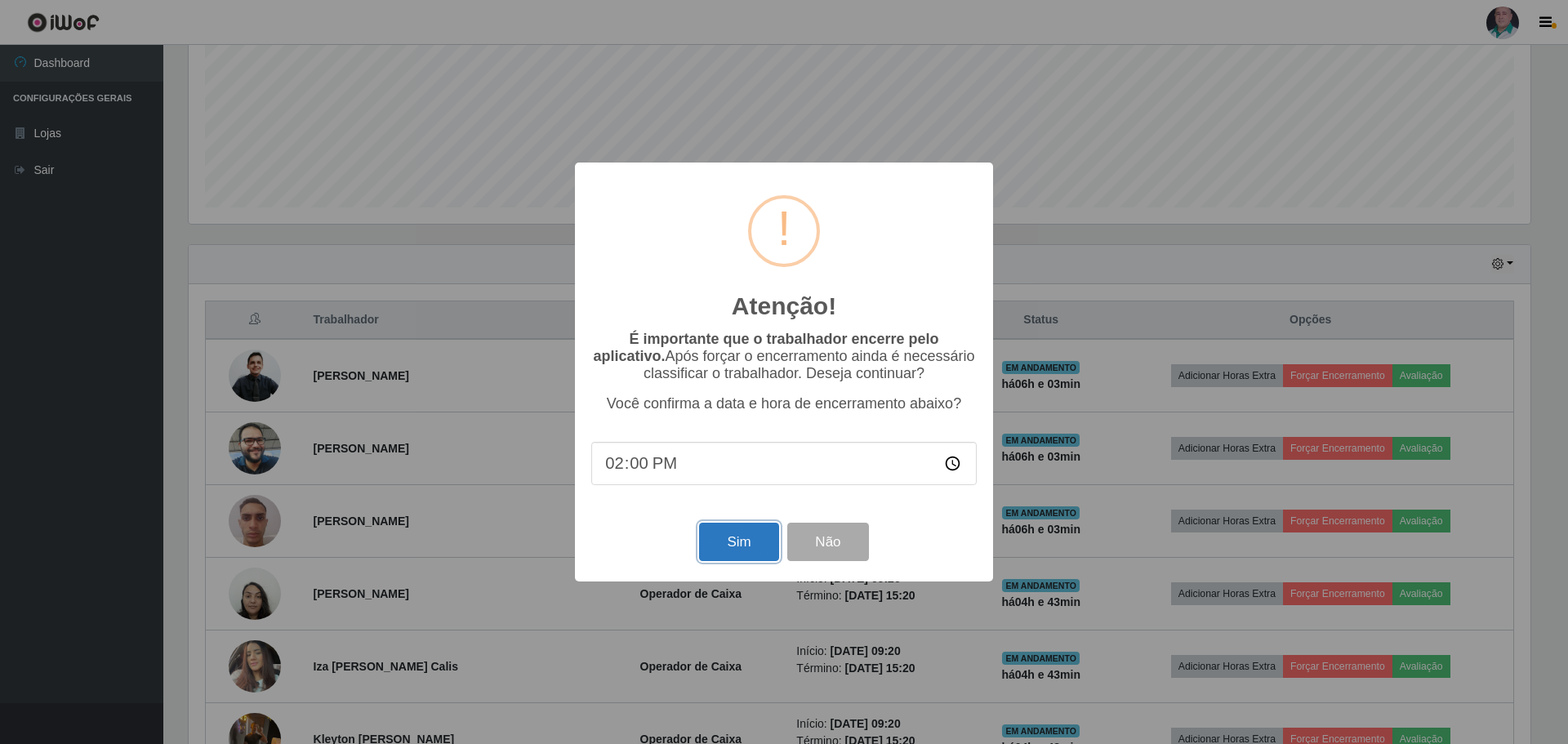
click at [738, 540] on button "Sim" at bounding box center [739, 542] width 79 height 39
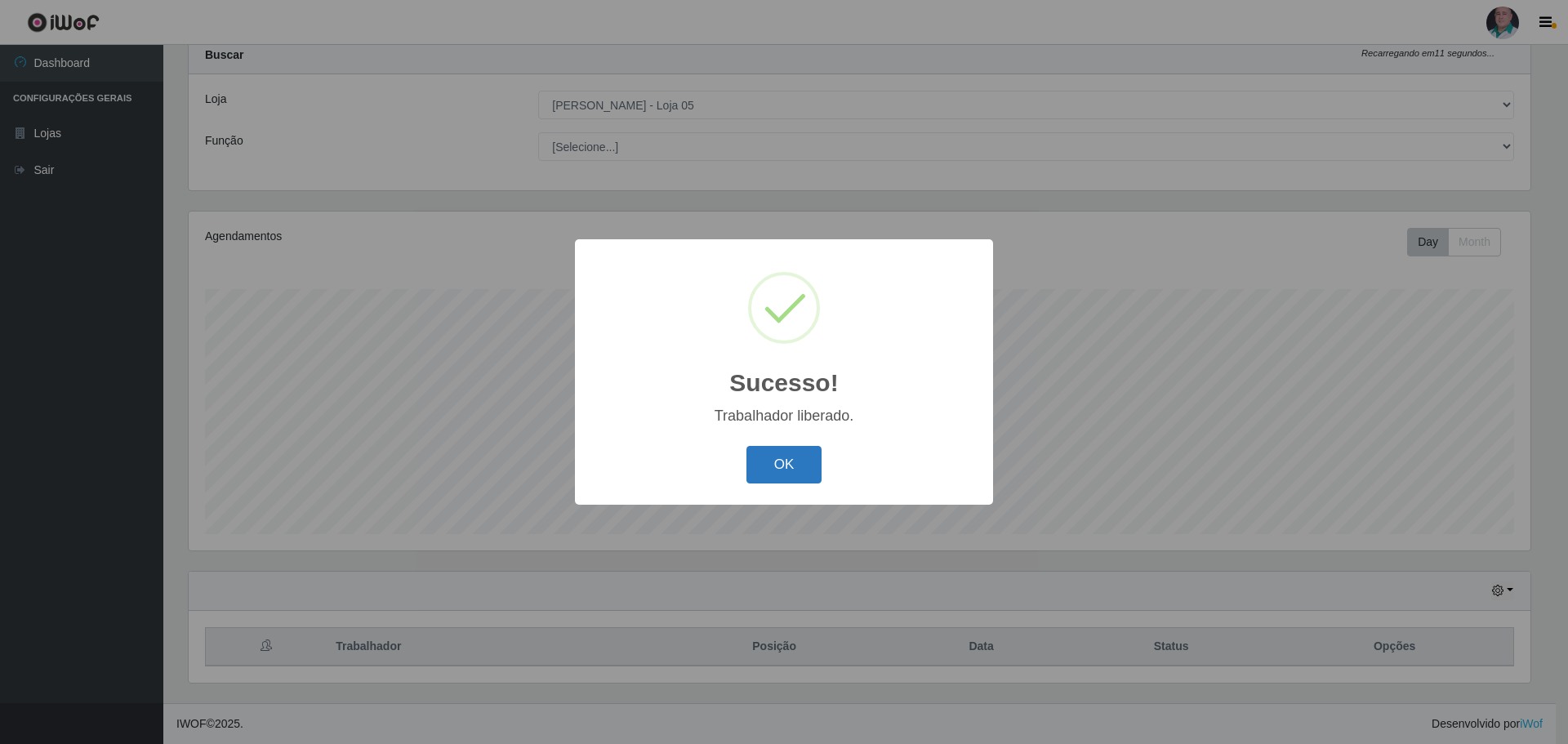
click at [788, 469] on button "OK" at bounding box center [784, 465] width 76 height 39
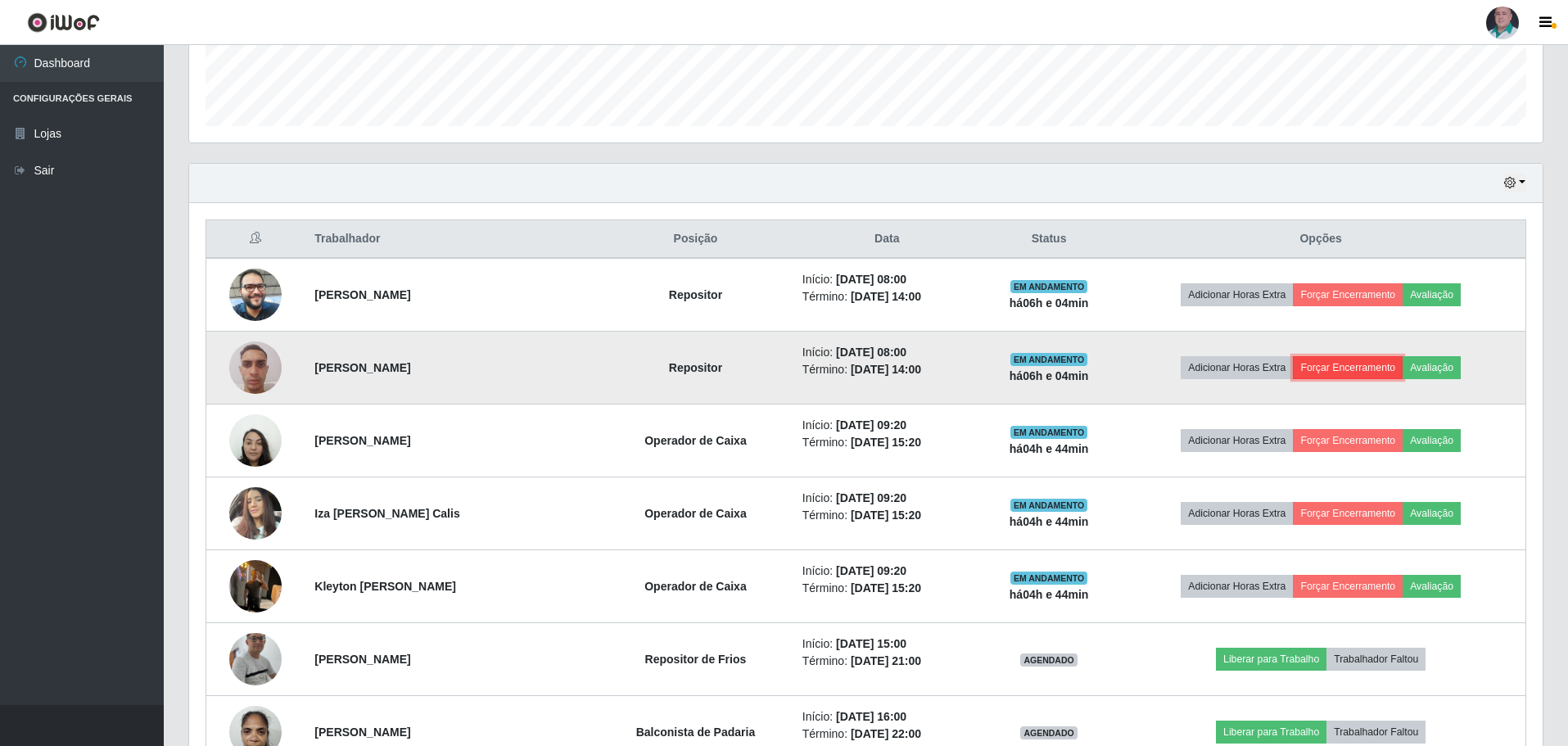
click at [1365, 369] on button "Forçar Encerramento" at bounding box center [1348, 368] width 110 height 23
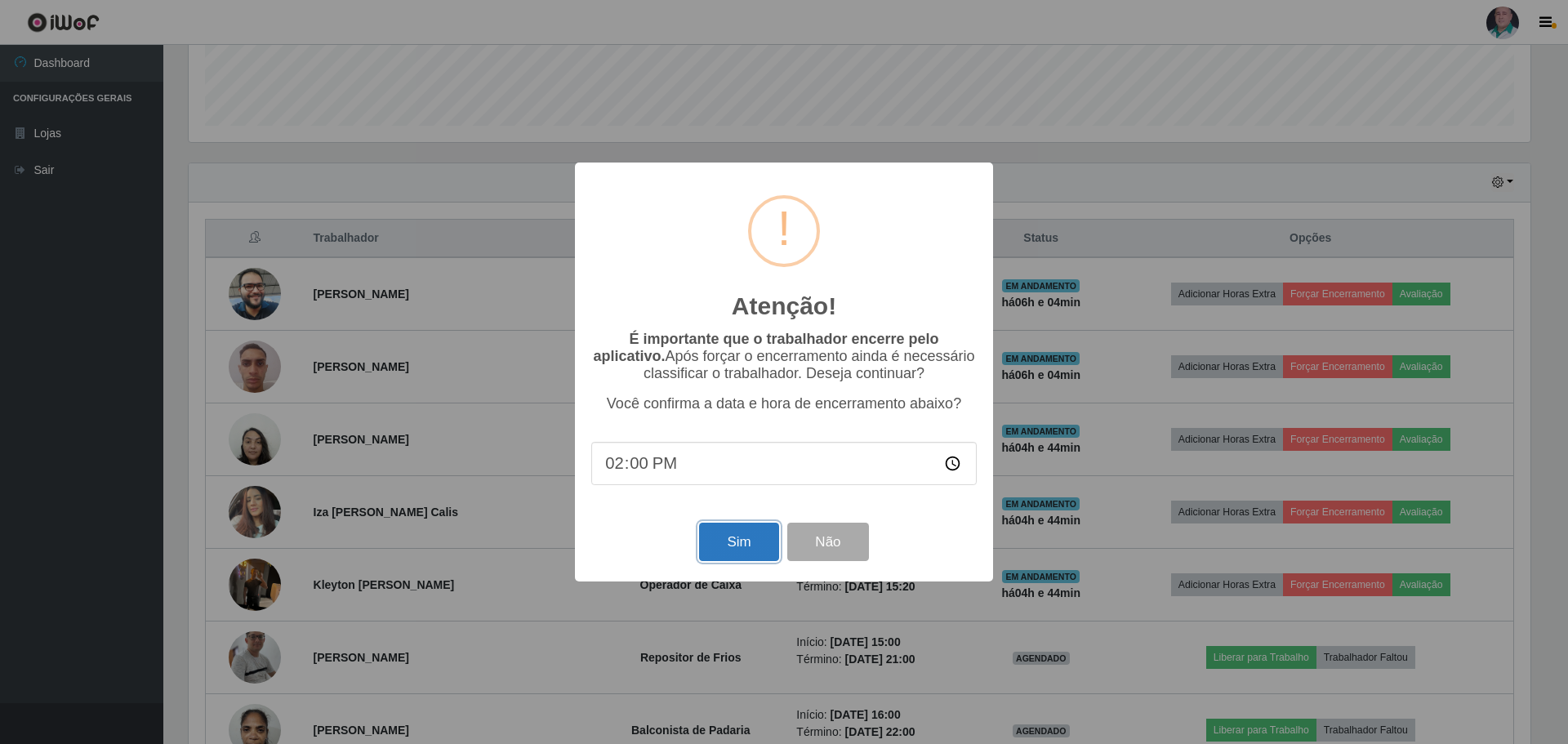
click at [763, 535] on button "Sim" at bounding box center [739, 542] width 79 height 39
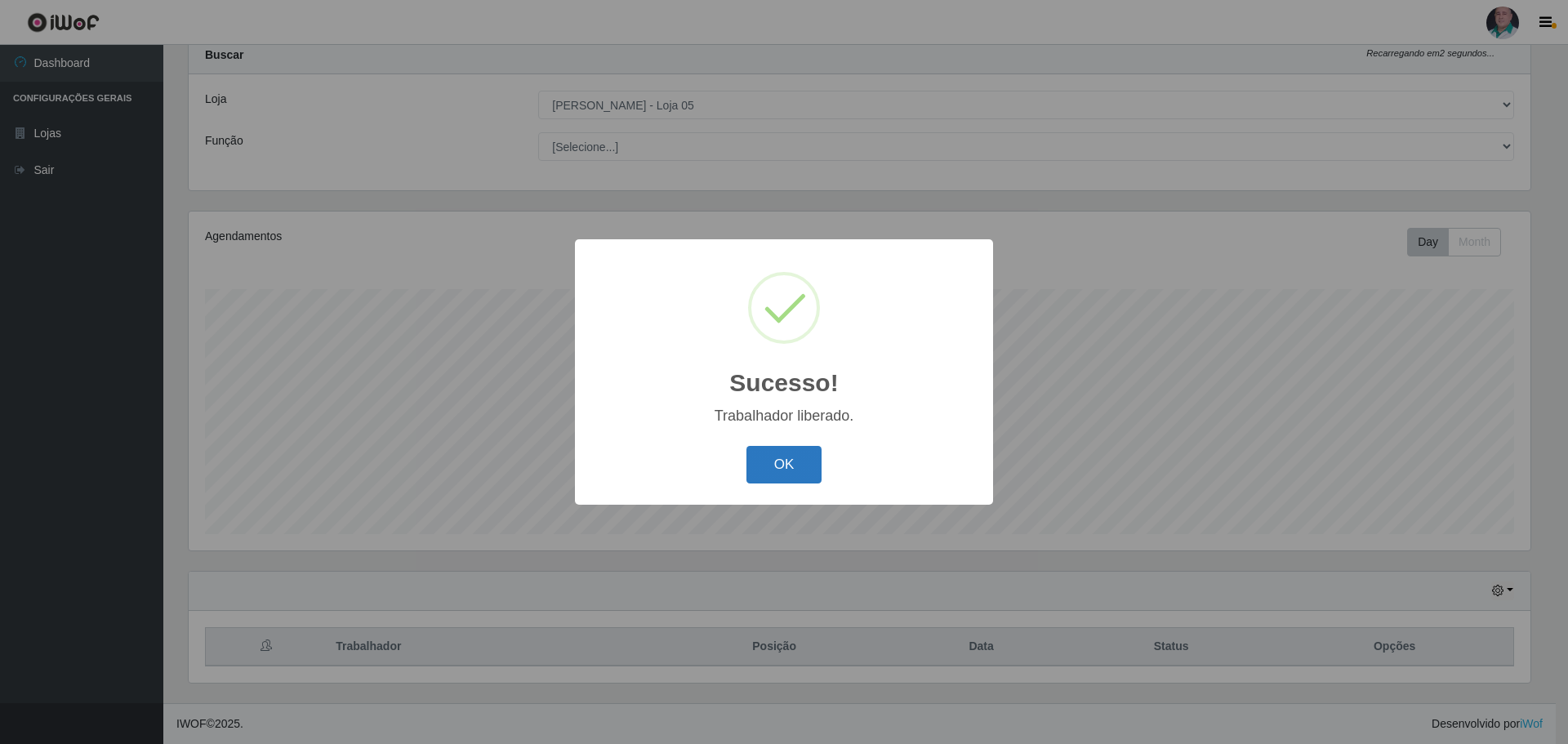
click at [811, 468] on button "OK" at bounding box center [784, 465] width 76 height 39
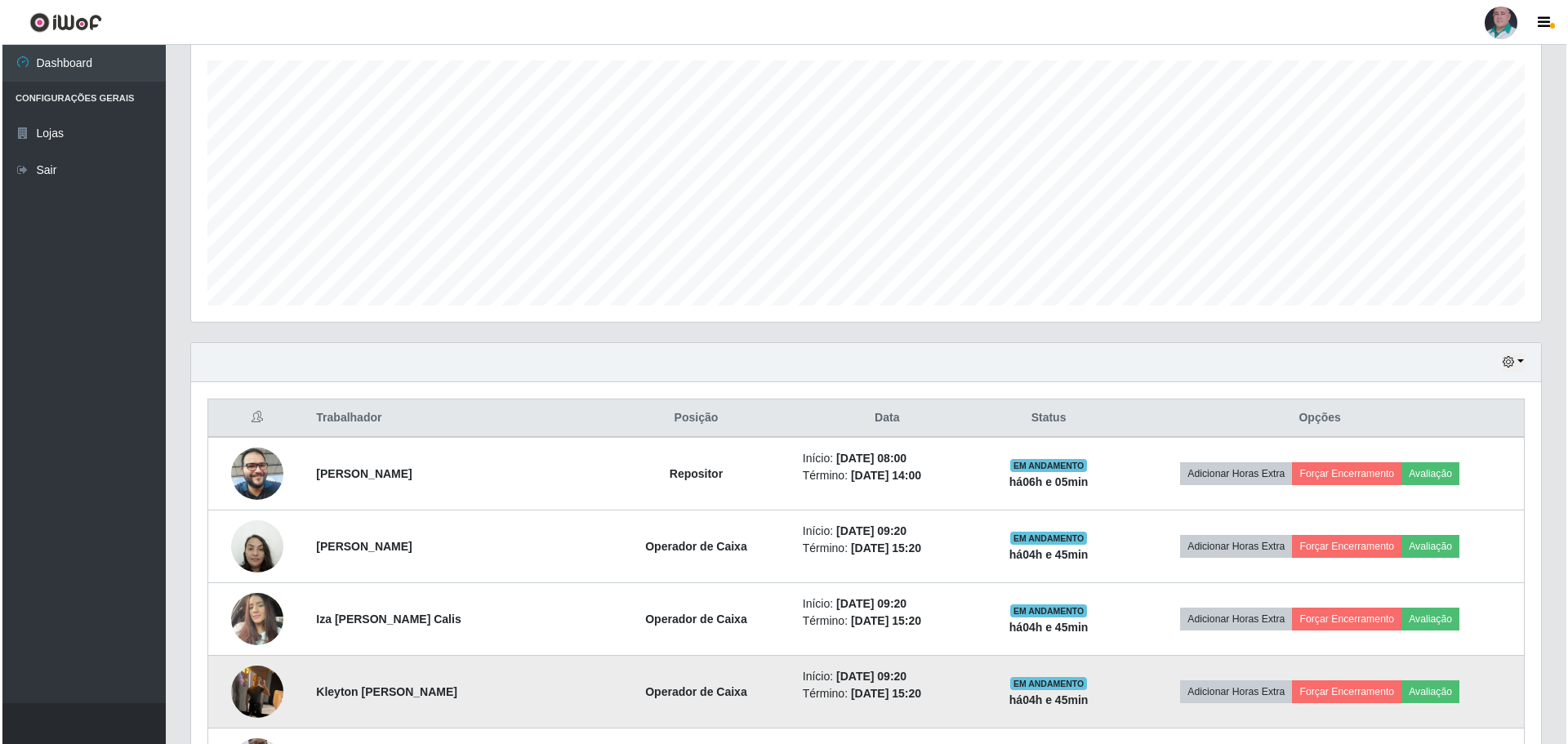
scroll to position [295, 0]
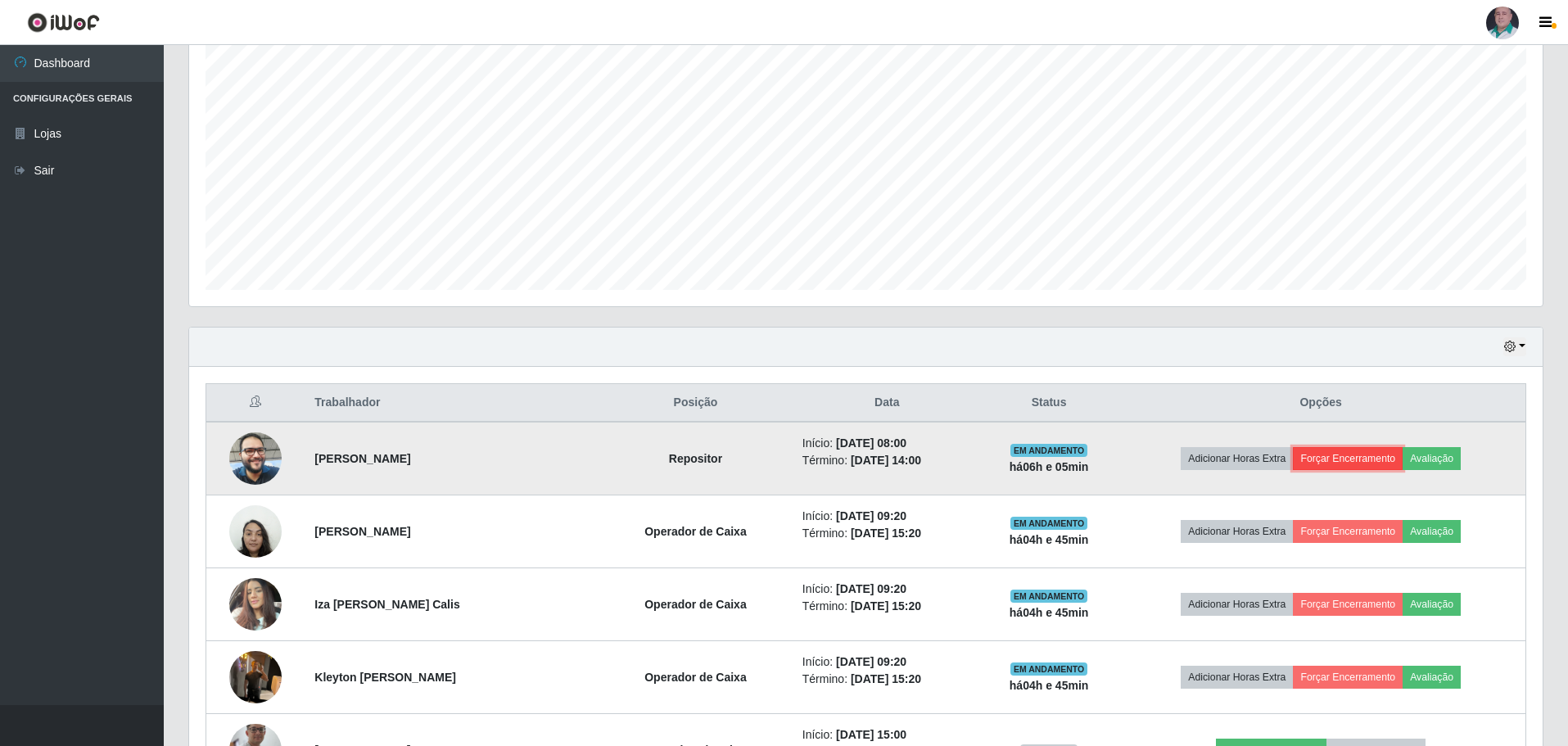
click at [1346, 456] on button "Forçar Encerramento" at bounding box center [1348, 458] width 110 height 23
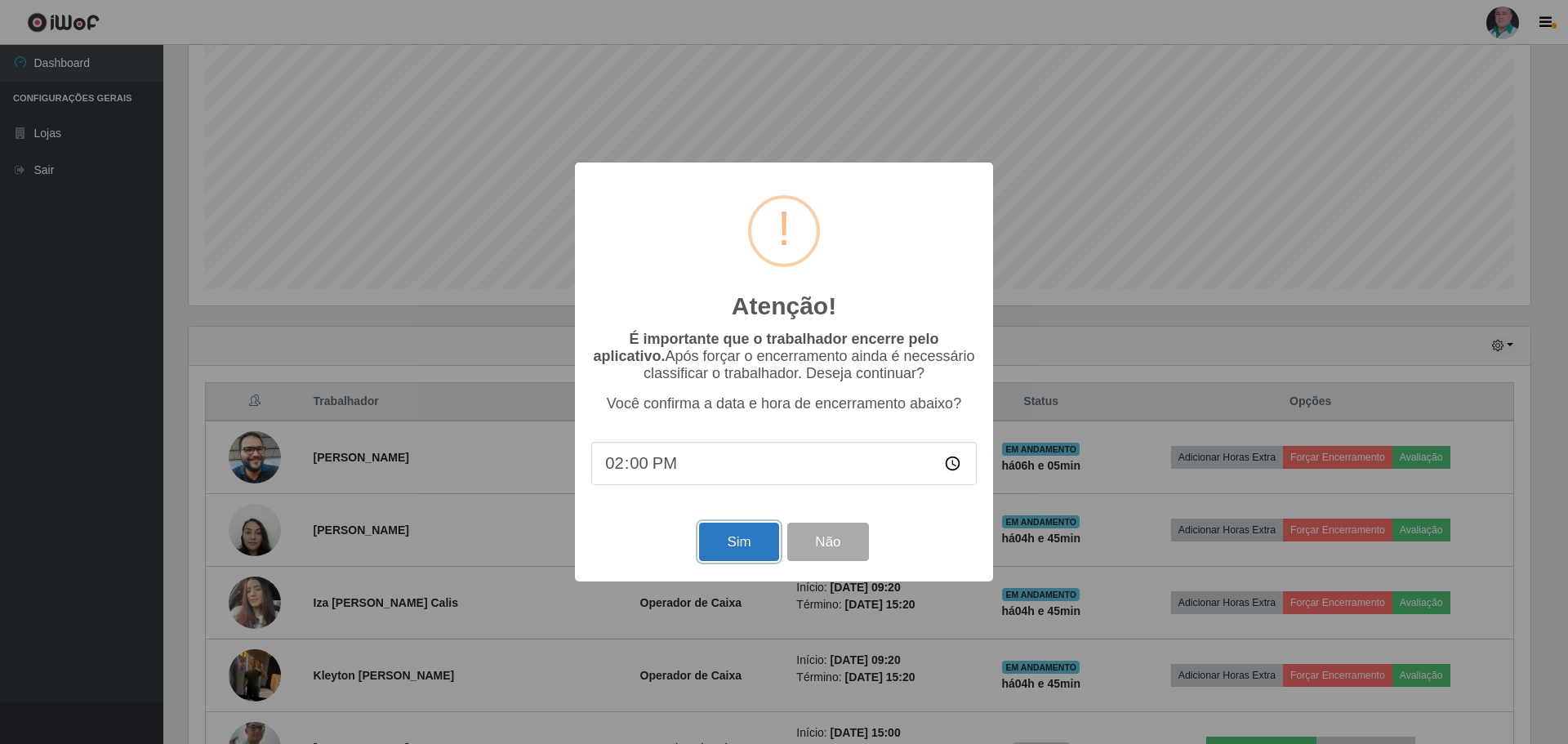
click at [737, 552] on button "Sim" at bounding box center [739, 542] width 79 height 39
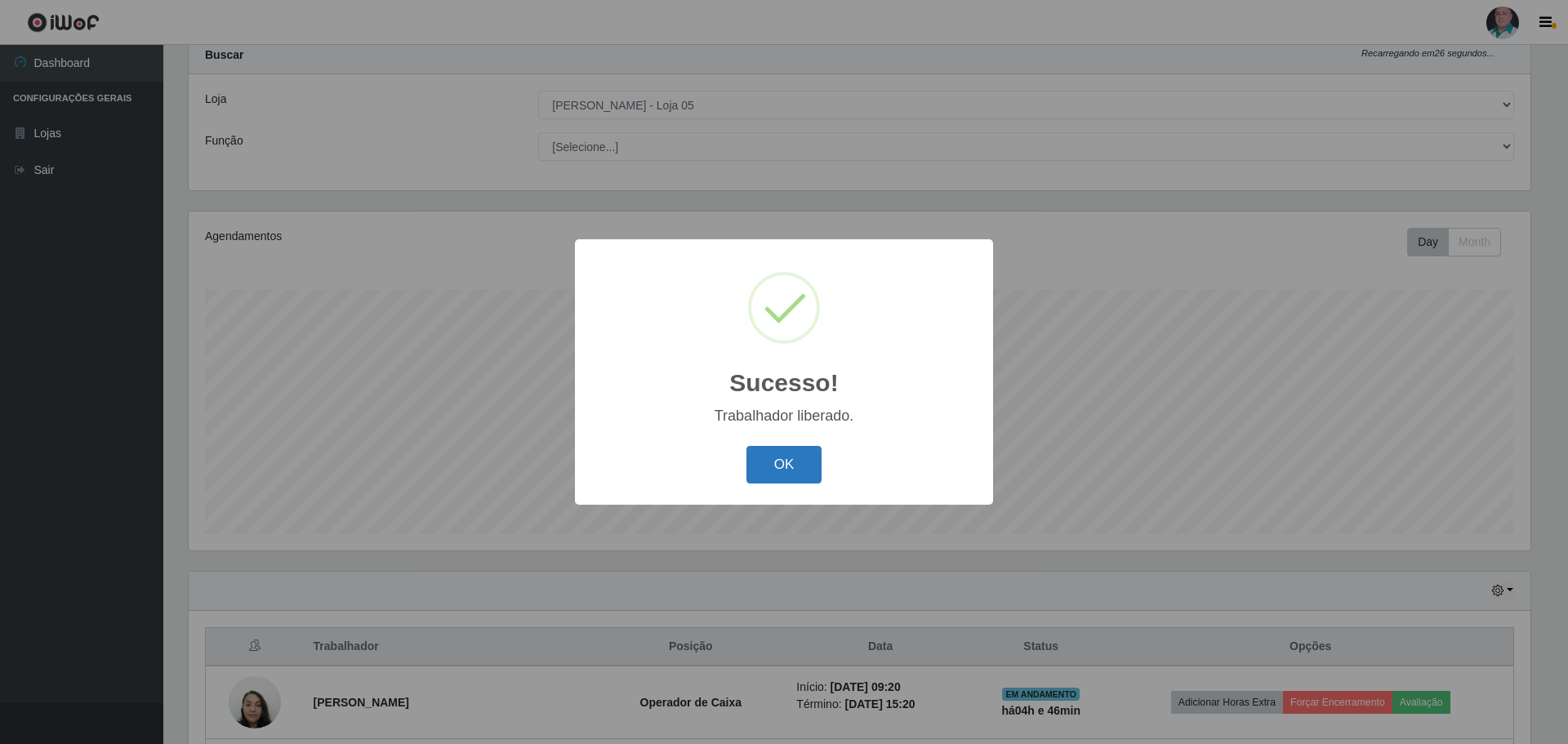
click at [787, 456] on button "OK" at bounding box center [784, 465] width 76 height 39
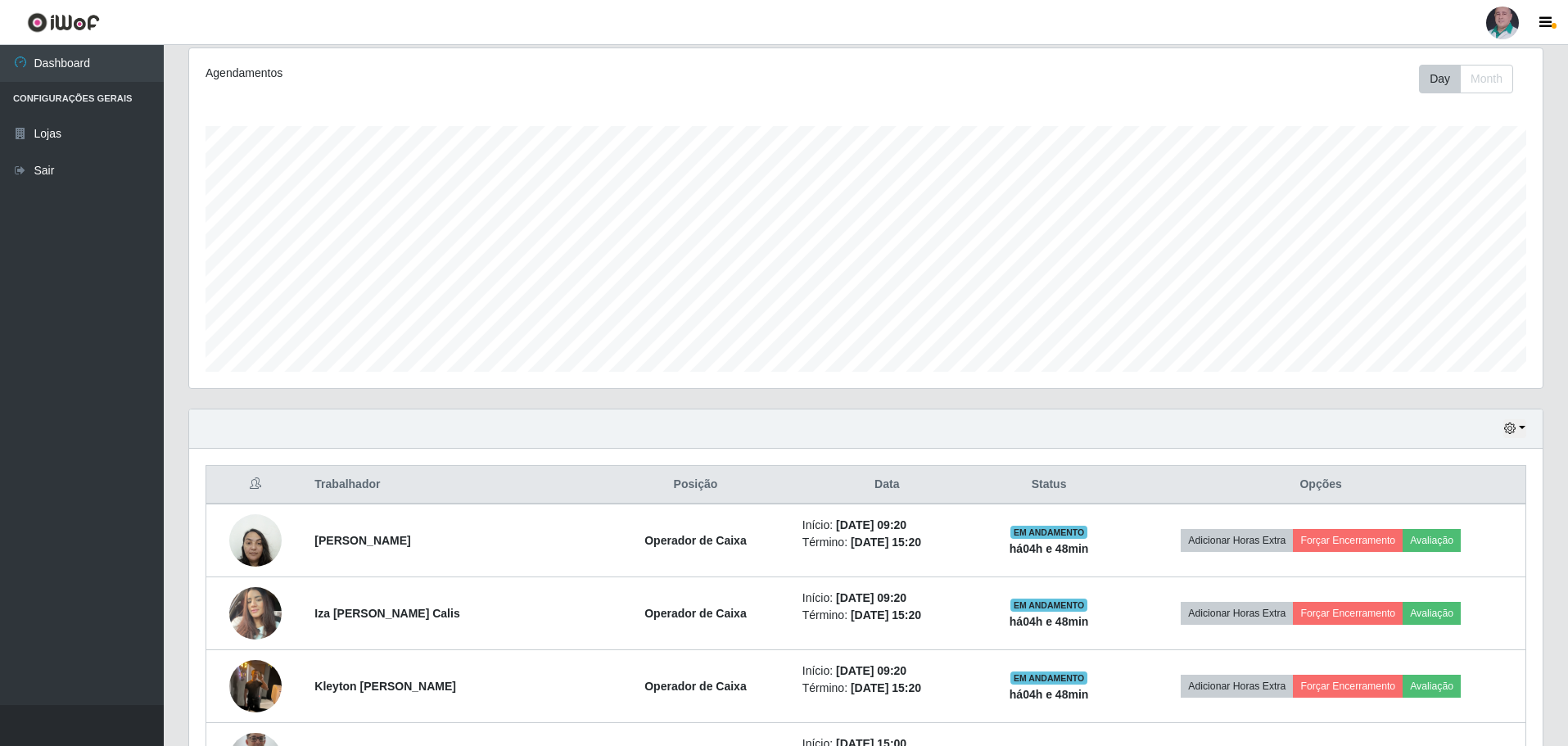
scroll to position [0, 0]
